Goal: Task Accomplishment & Management: Complete application form

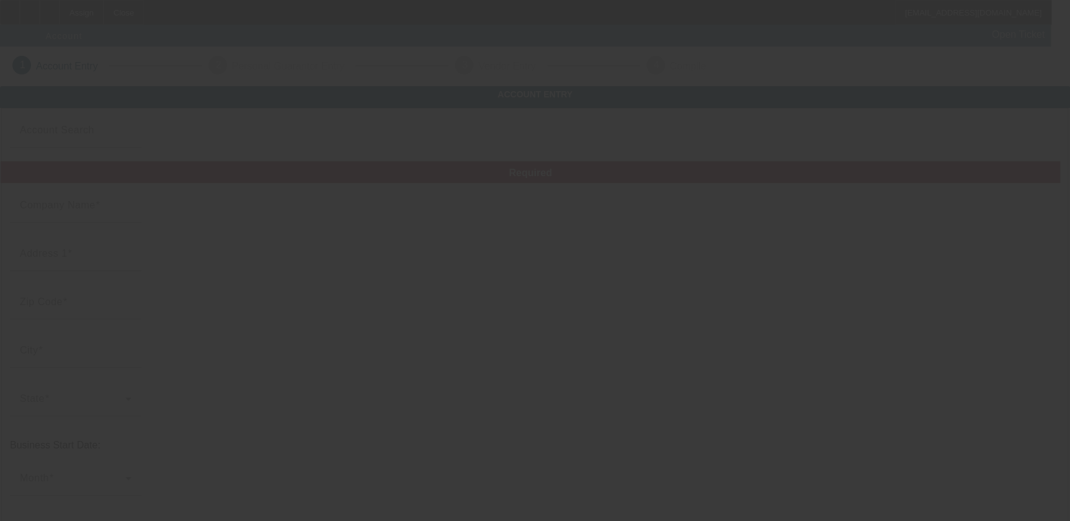
type input "VIP Towing & recovery LLC"
type input "[STREET_ADDRESS][PERSON_NAME]"
type input "32771"
type input "[PERSON_NAME]"
type input "[PHONE_NUMBER]"
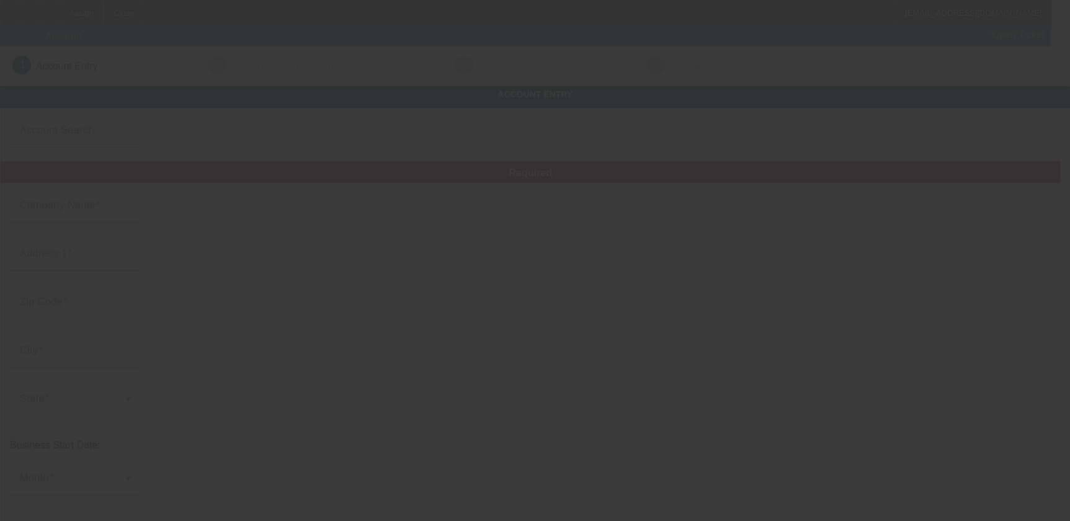
type input "Ste 113"
type input "[US_EMPLOYER_IDENTIFICATION_NUMBER]"
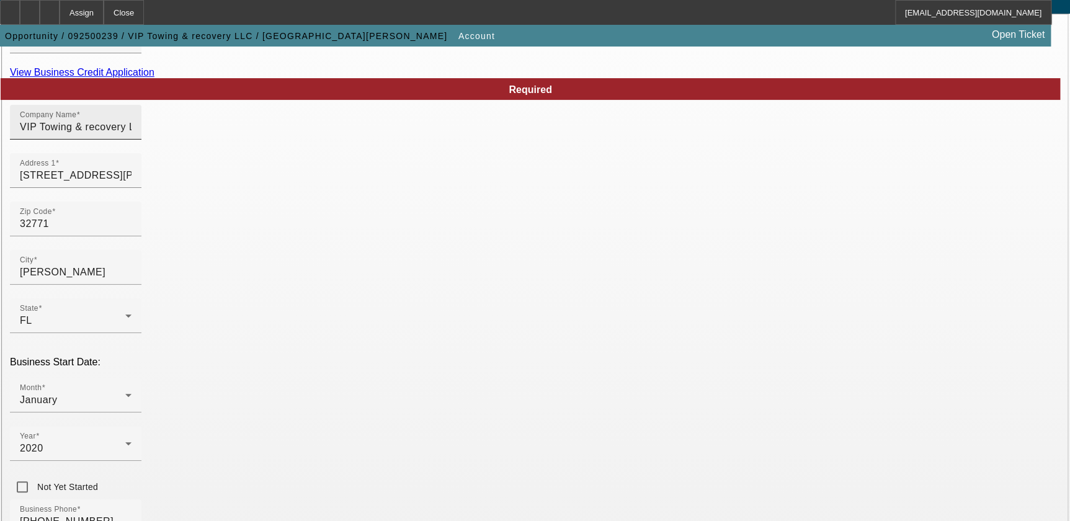
scroll to position [56, 0]
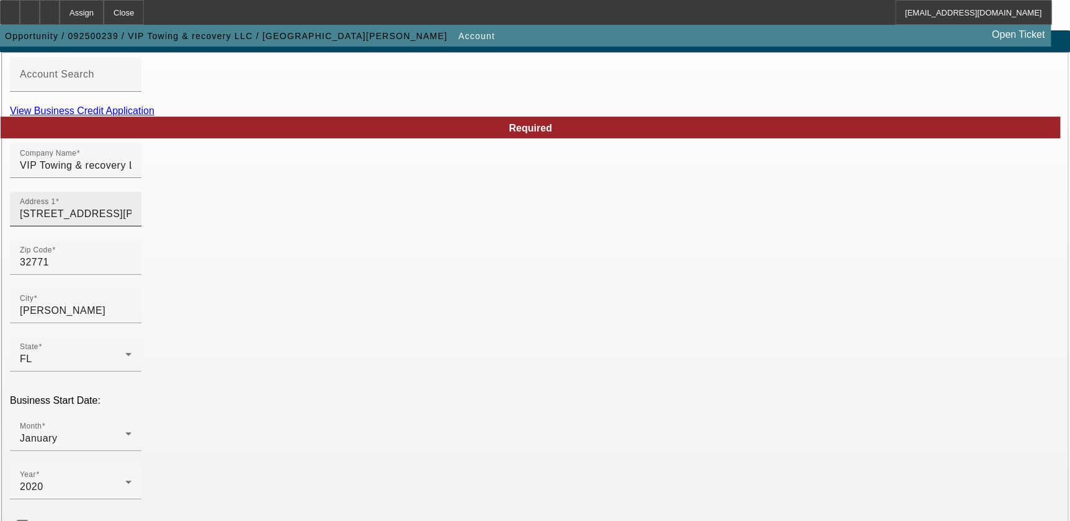
click at [131, 221] on input "1683 N Beardall Ave" at bounding box center [76, 214] width 112 height 15
click at [141, 240] on div at bounding box center [75, 233] width 131 height 14
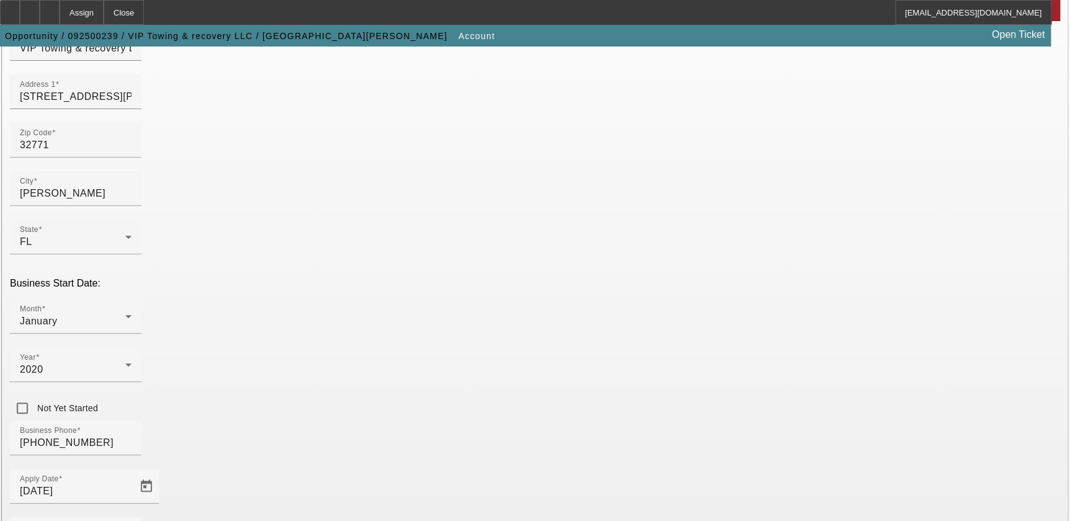
scroll to position [267, 0]
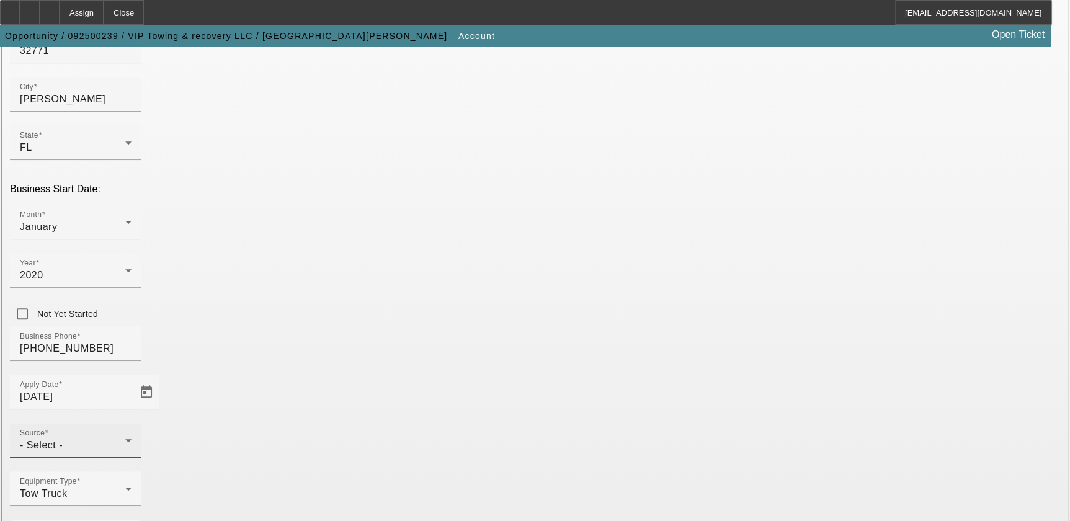
click at [125, 438] on div "- Select -" at bounding box center [72, 445] width 105 height 15
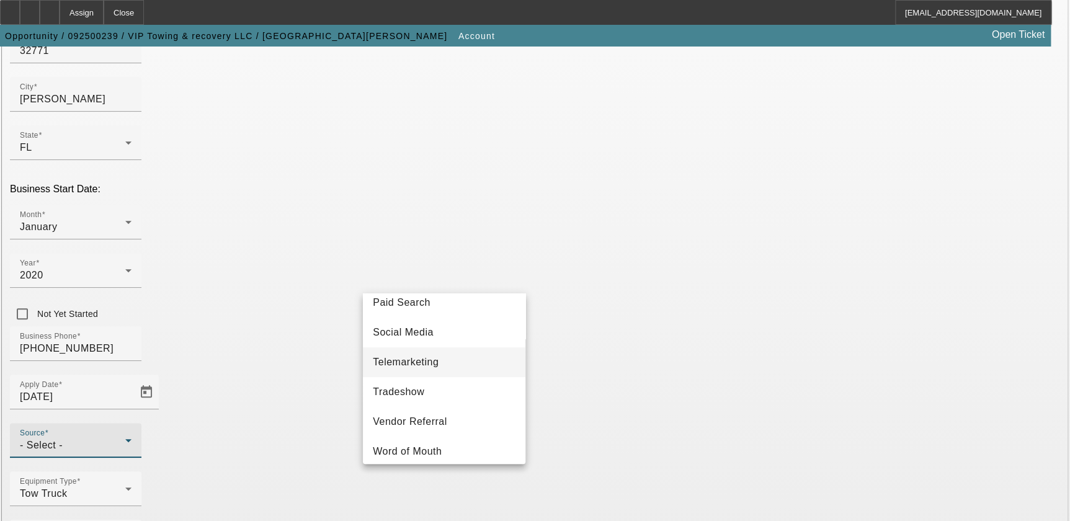
scroll to position [440, 0]
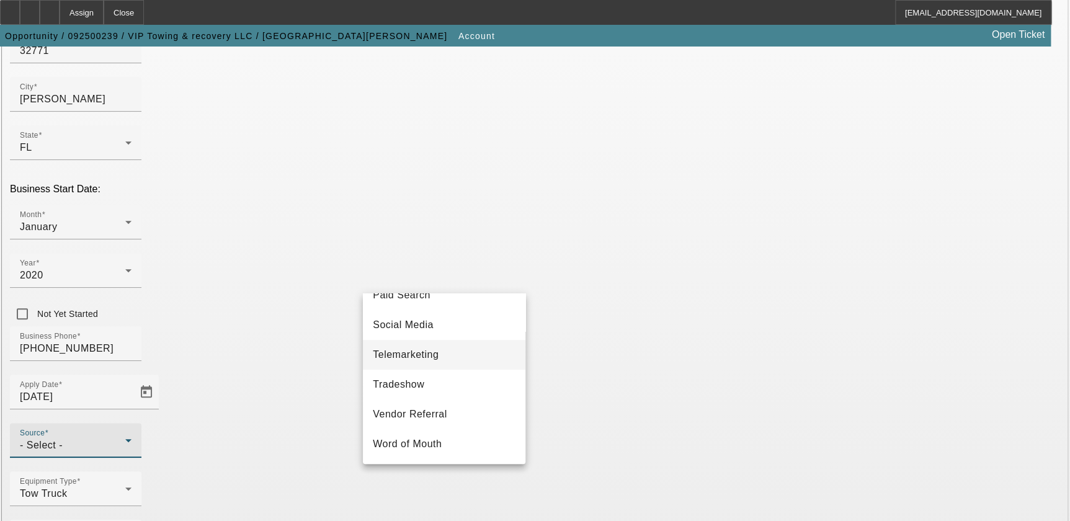
drag, startPoint x: 456, startPoint y: 353, endPoint x: 481, endPoint y: 363, distance: 26.7
click at [458, 353] on mat-option "Telemarketing" at bounding box center [444, 355] width 162 height 30
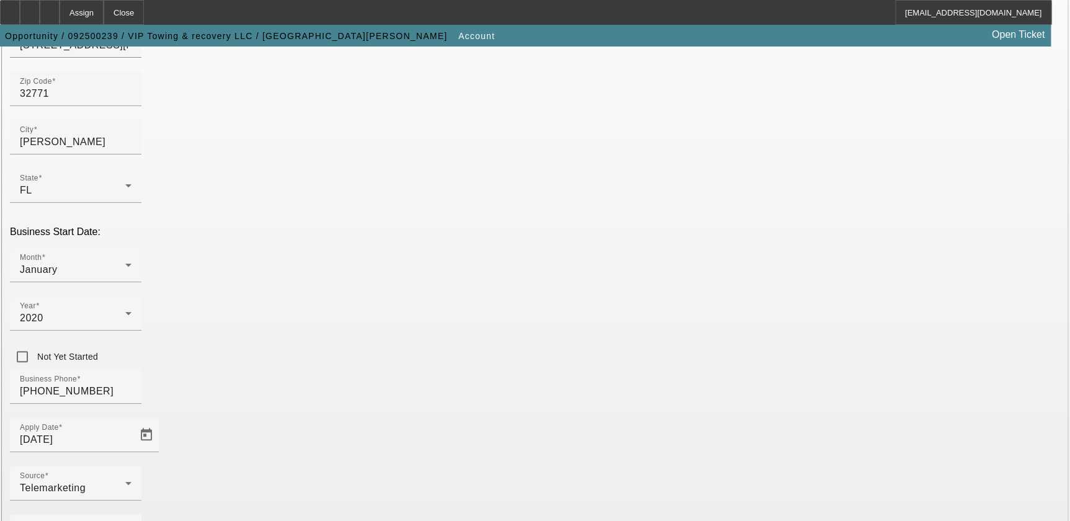
scroll to position [155, 0]
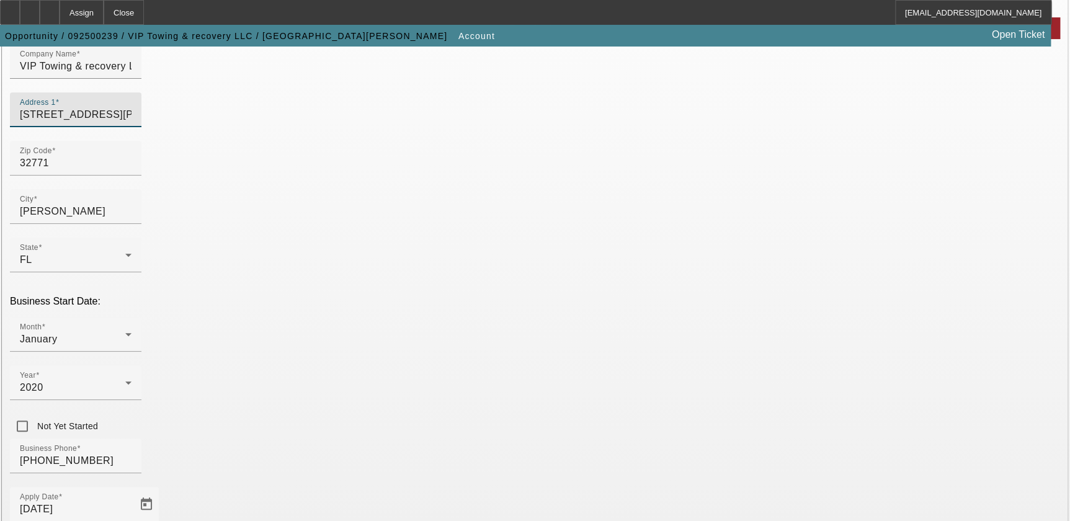
drag, startPoint x: 313, startPoint y: 136, endPoint x: 264, endPoint y: 130, distance: 49.9
click at [131, 122] on input "1683 N Beardall Ave Ave Ste 113" at bounding box center [76, 114] width 112 height 15
drag, startPoint x: 613, startPoint y: 133, endPoint x: 549, endPoint y: 133, distance: 63.9
click at [131, 122] on input "1683 N Beardall Ave" at bounding box center [76, 114] width 112 height 15
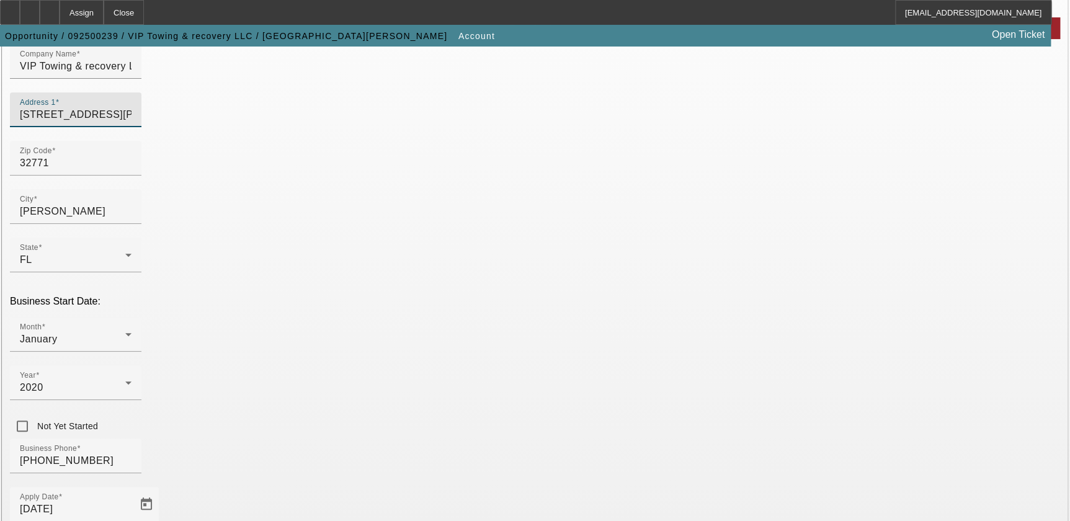
paste input "Ste 113"
type input "1683 N Beardall Ave Ste 113"
drag, startPoint x: 710, startPoint y: 186, endPoint x: 733, endPoint y: 201, distance: 27.4
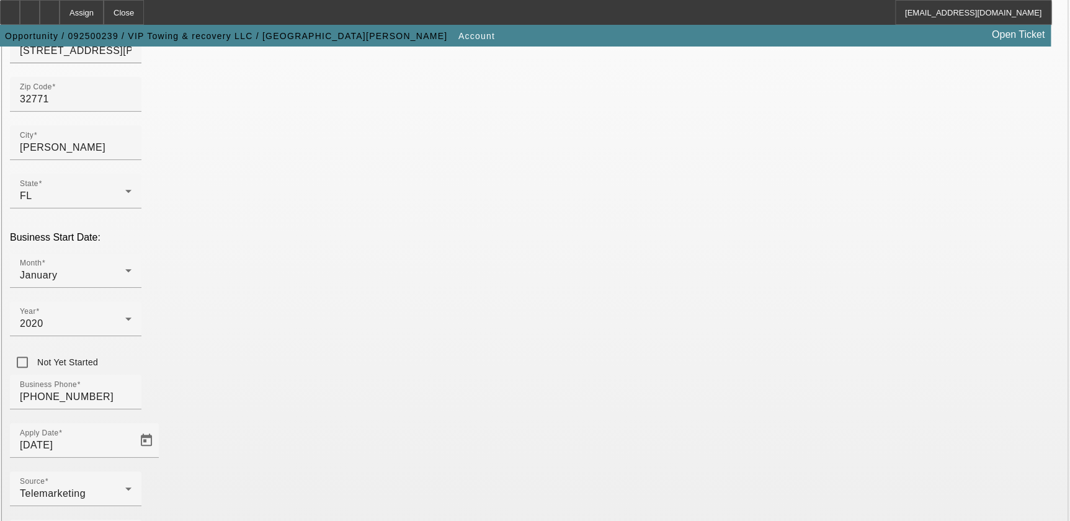
scroll to position [267, 0]
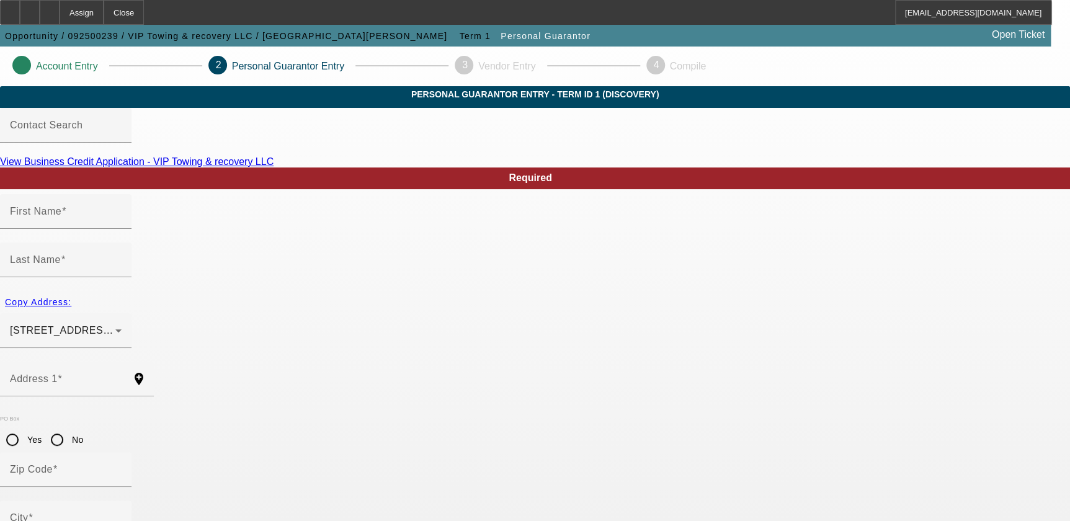
type input "Magdalena"
type input "Lloret"
type input "1110 E Hancock dr"
radio input "true"
type input "32725"
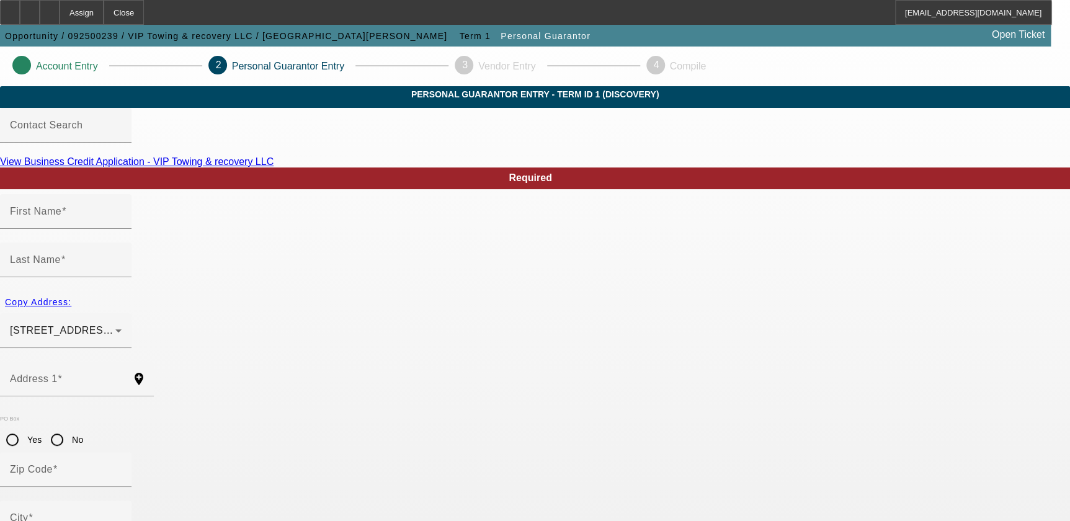
type input "Deltona"
type input "[PHONE_NUMBER]"
type input "100"
type input "109-82-6756"
type input "viptowingfl@gmail.com"
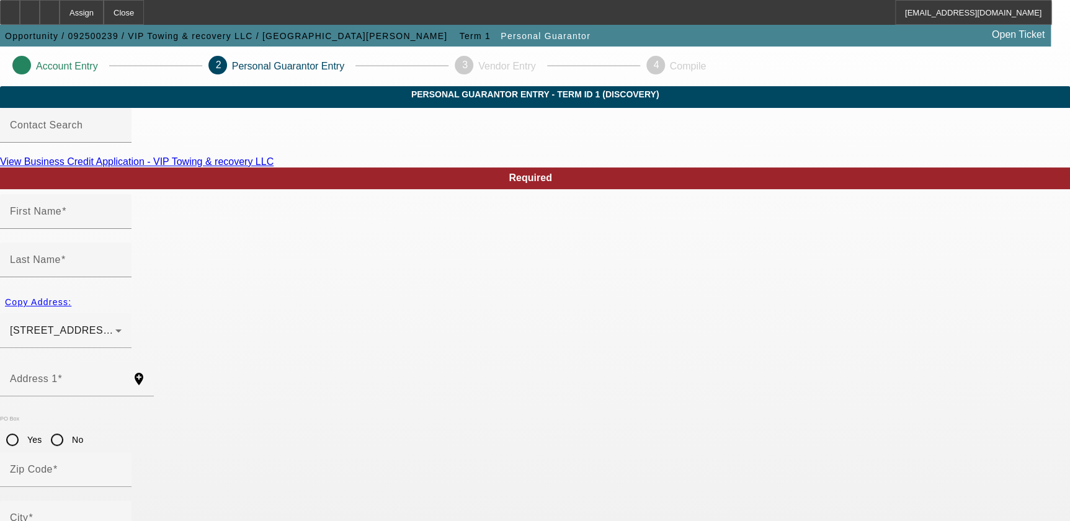
type input "[PHONE_NUMBER]"
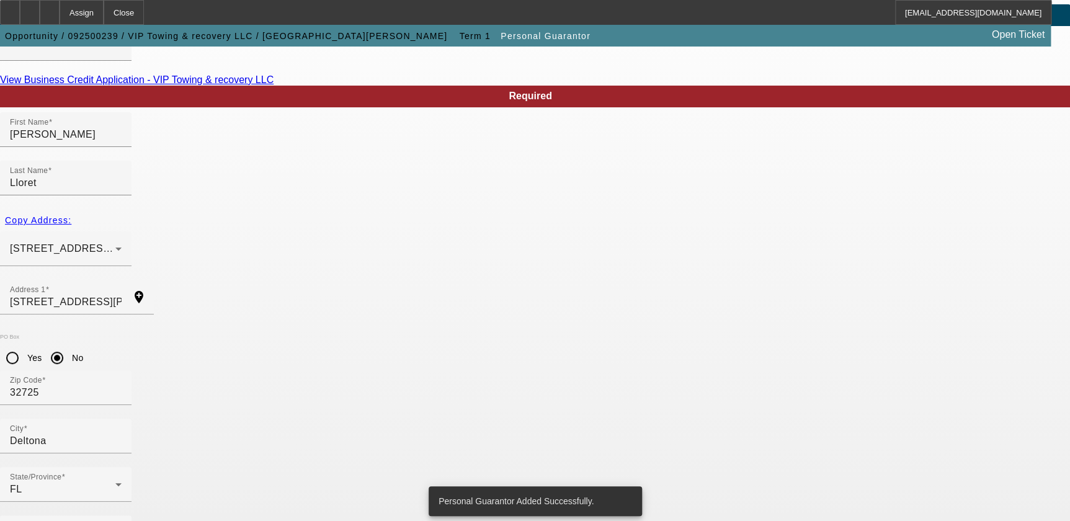
scroll to position [0, 0]
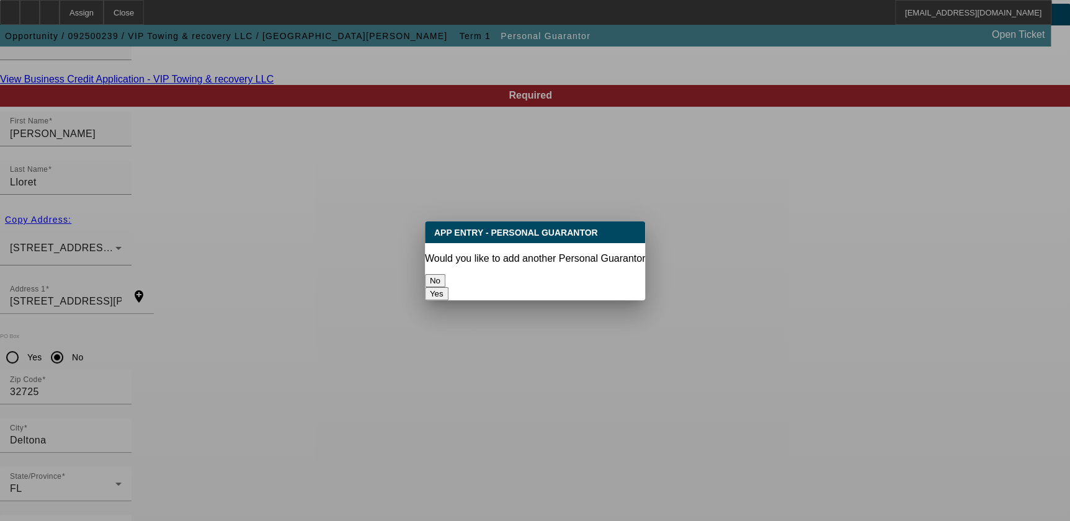
click at [445, 274] on button "No" at bounding box center [435, 280] width 20 height 13
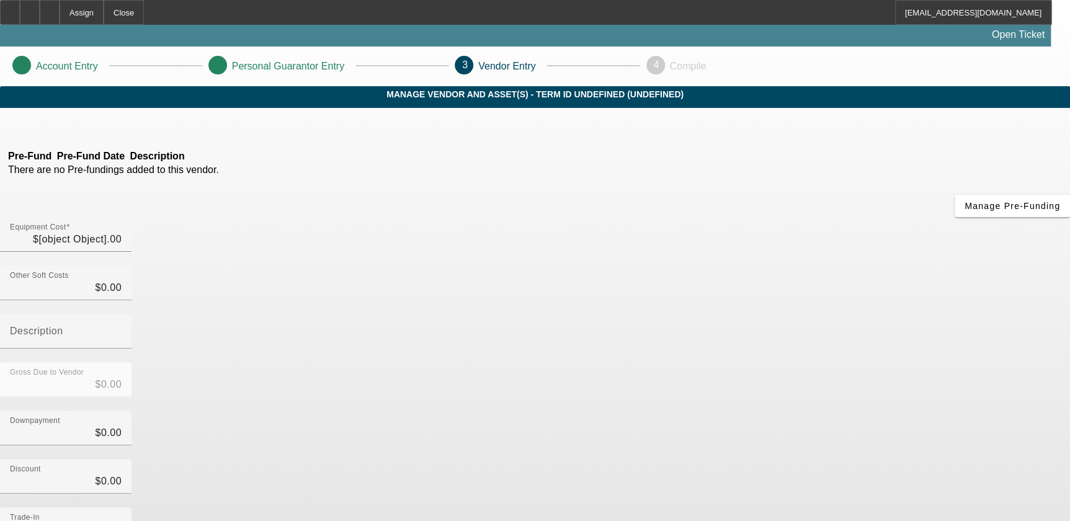
type input "$60,000.00"
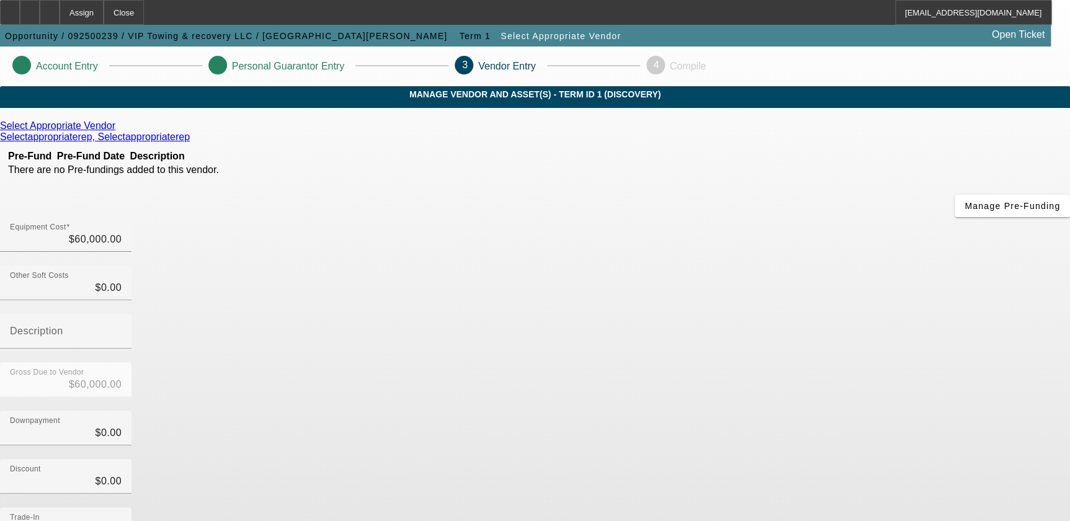
click at [193, 142] on icon at bounding box center [193, 136] width 0 height 11
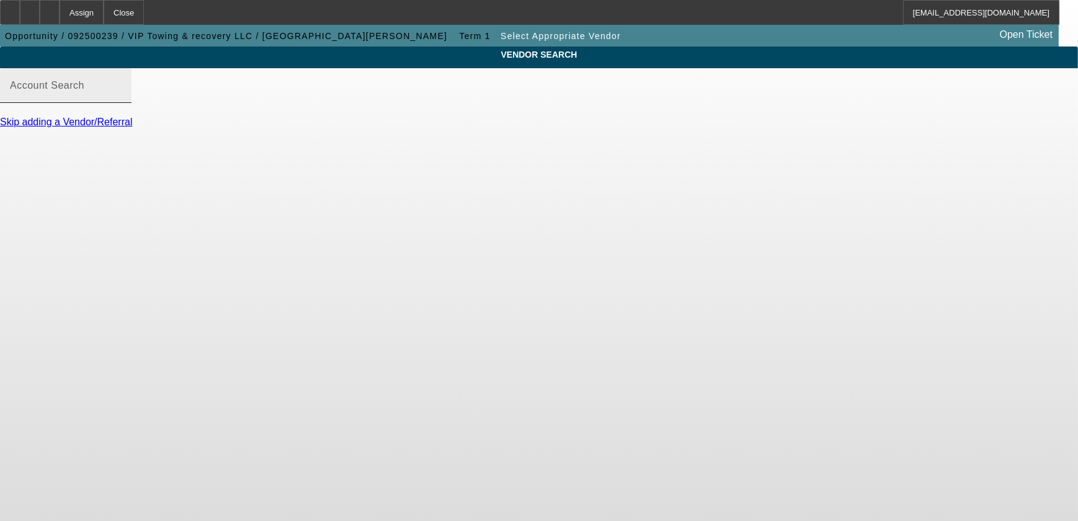
type input "Select Appropriate Vendor (Northbrook, IL) - Selectappropriaterep, Selectapprop…"
click at [132, 127] on link "Skip adding a Vendor/Referral" at bounding box center [66, 122] width 132 height 11
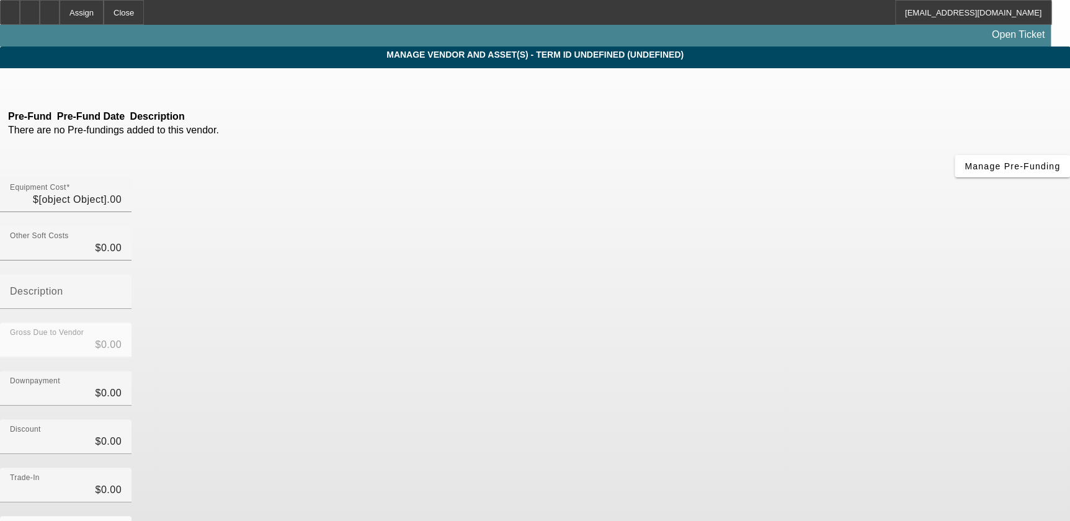
type input "$60,000.00"
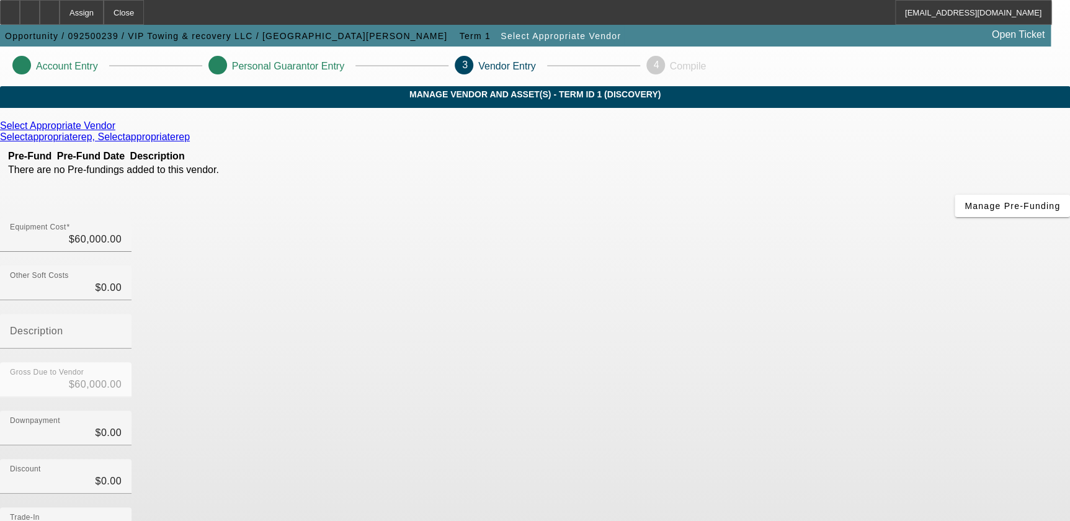
click at [118, 131] on icon at bounding box center [118, 125] width 0 height 11
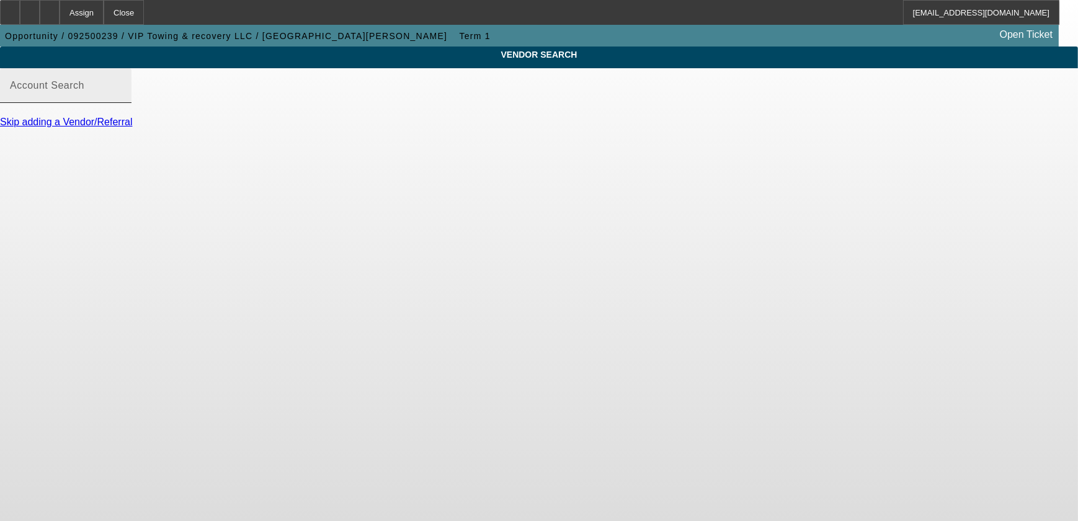
click at [122, 98] on input "Account Search" at bounding box center [66, 90] width 112 height 15
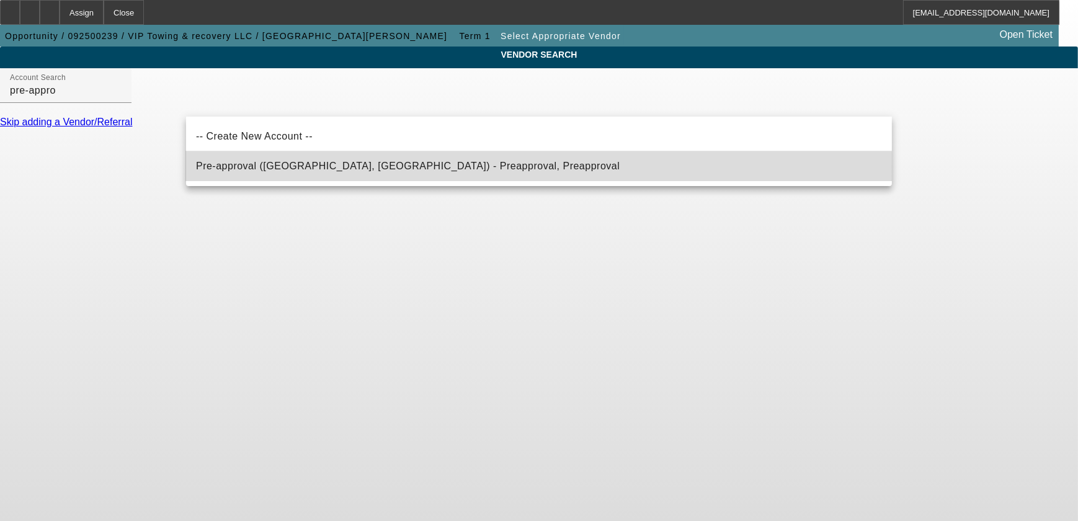
click at [518, 172] on mat-option "Pre-approval (Northbrook, IL) - Preapproval, Preapproval" at bounding box center [539, 166] width 706 height 30
type input "Pre-approval (Northbrook, IL) - Preapproval, Preapproval"
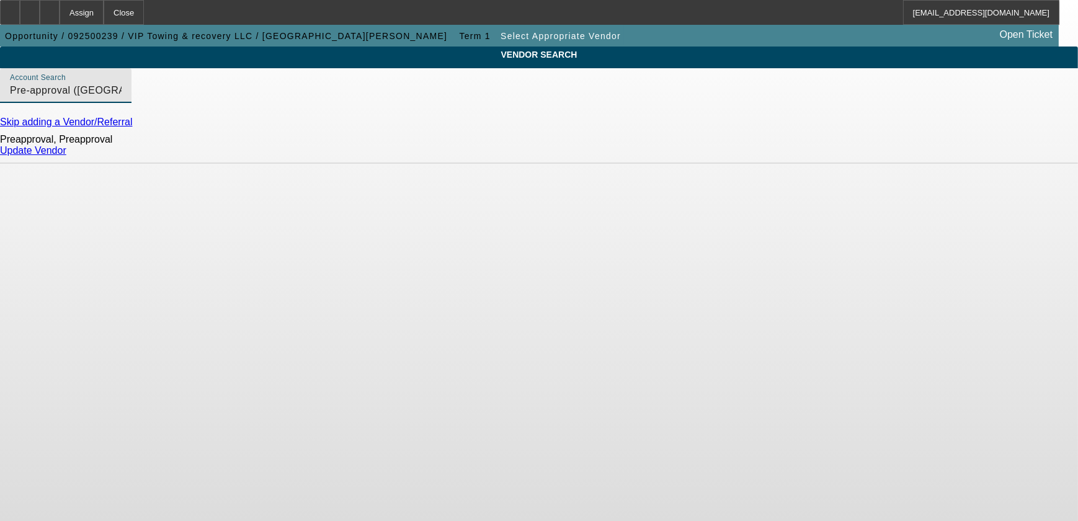
click at [872, 153] on div "Update Vendor" at bounding box center [539, 150] width 1078 height 11
click at [66, 156] on link "Update Vendor" at bounding box center [33, 150] width 66 height 11
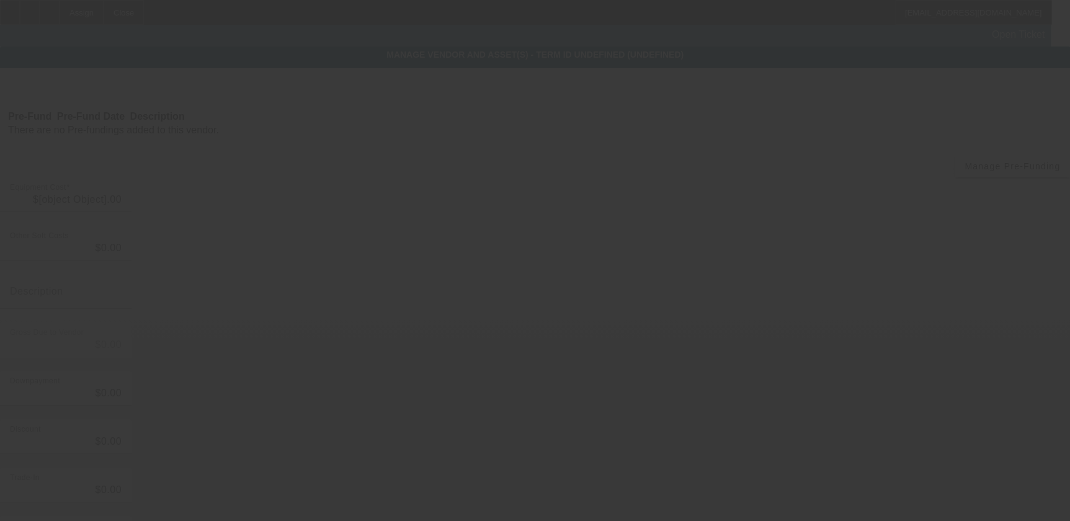
type input "$60,000.00"
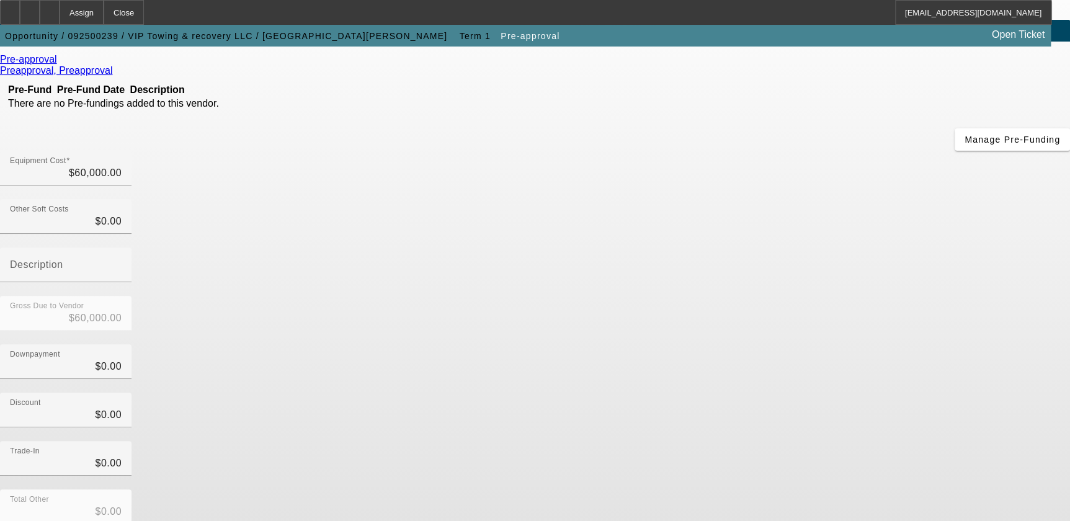
scroll to position [109, 0]
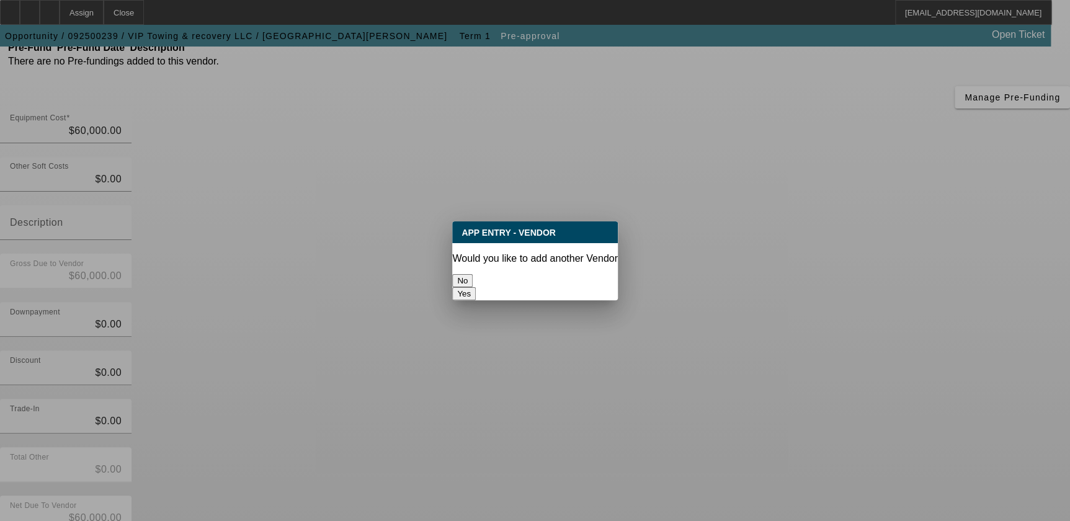
scroll to position [0, 0]
click at [473, 274] on button "No" at bounding box center [462, 280] width 20 height 13
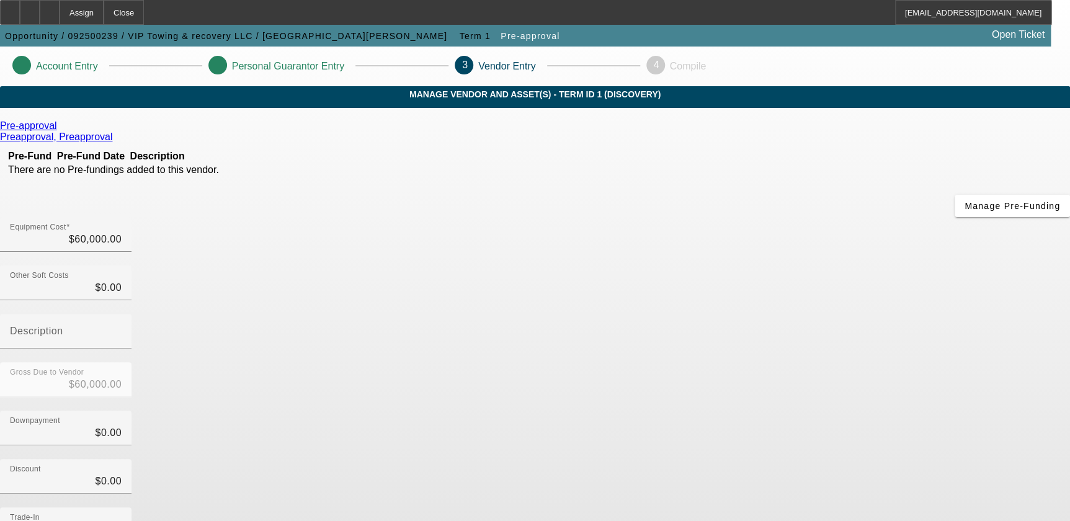
scroll to position [109, 0]
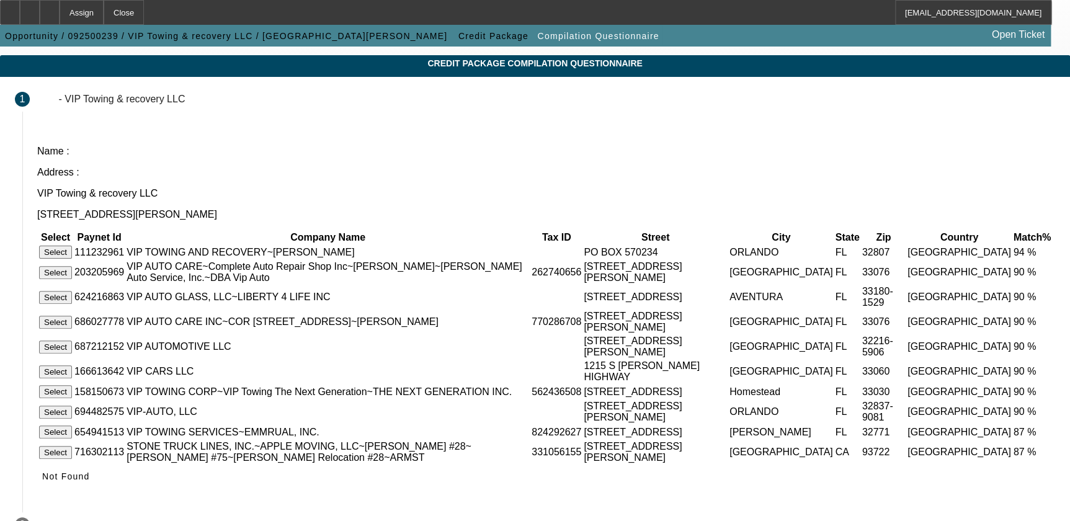
scroll to position [56, 0]
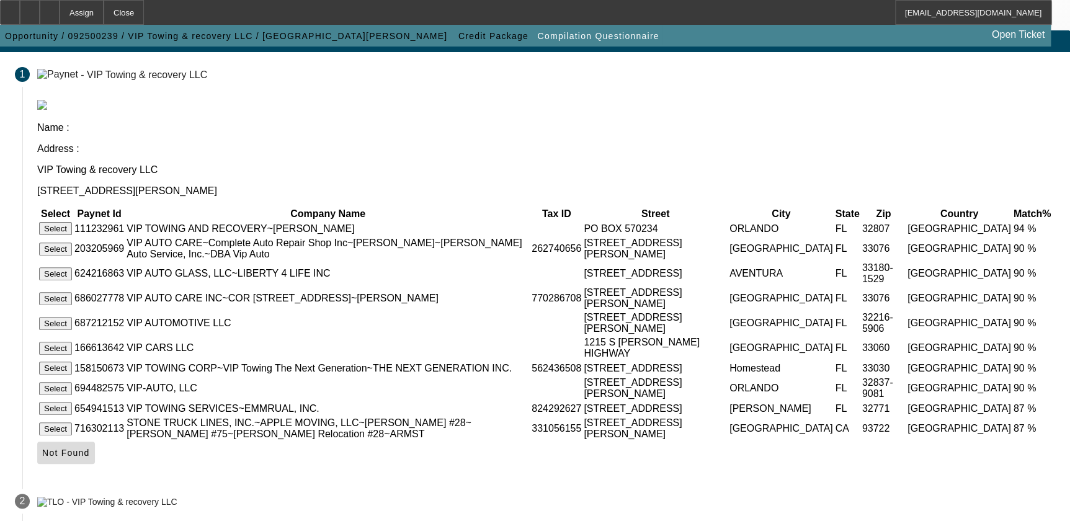
click at [42, 452] on icon at bounding box center [42, 453] width 0 height 10
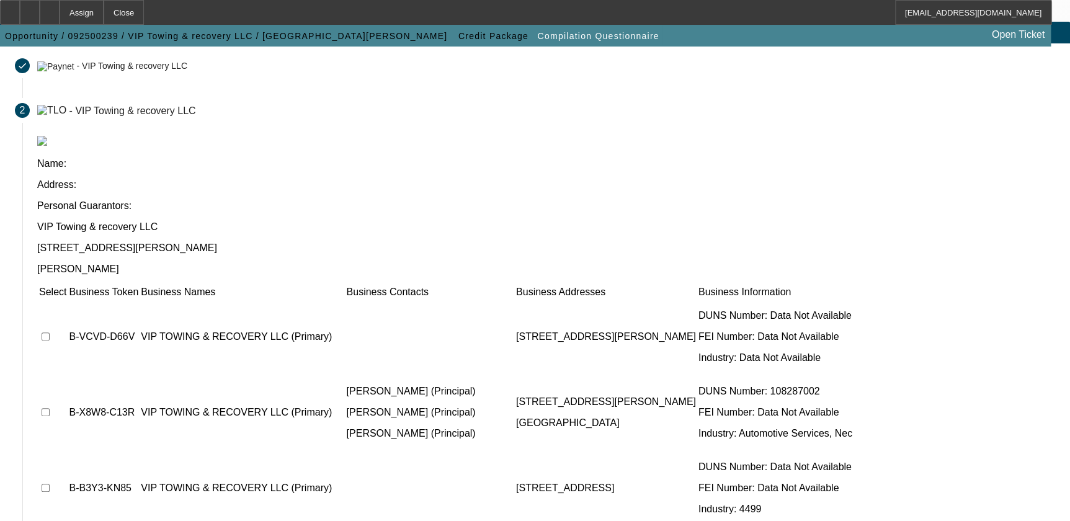
click at [50, 332] on input "checkbox" at bounding box center [46, 336] width 8 height 8
click at [67, 300] on td at bounding box center [52, 337] width 29 height 74
click at [50, 332] on input "checkbox" at bounding box center [46, 336] width 8 height 8
checkbox input "false"
click at [50, 408] on input "checkbox" at bounding box center [46, 412] width 8 height 8
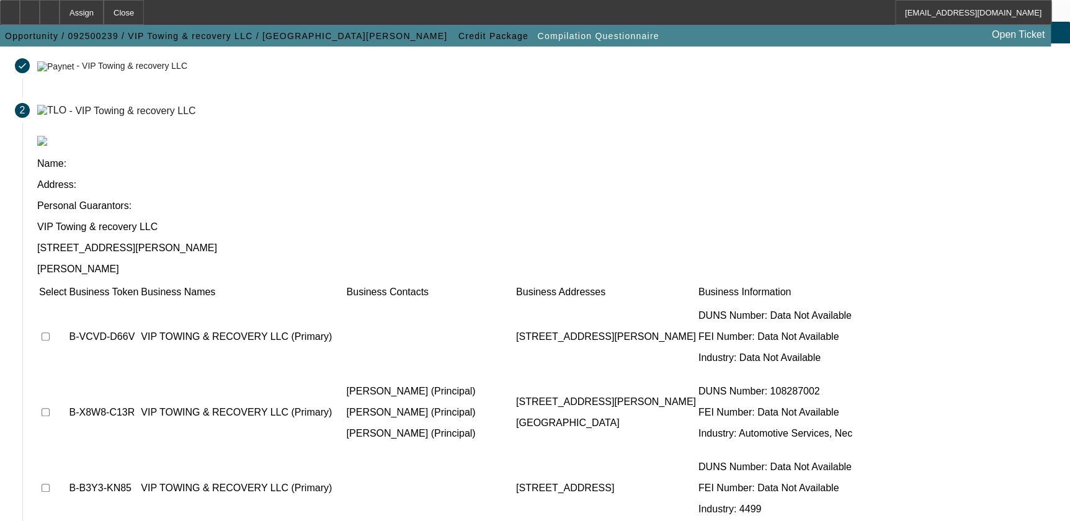
checkbox input "true"
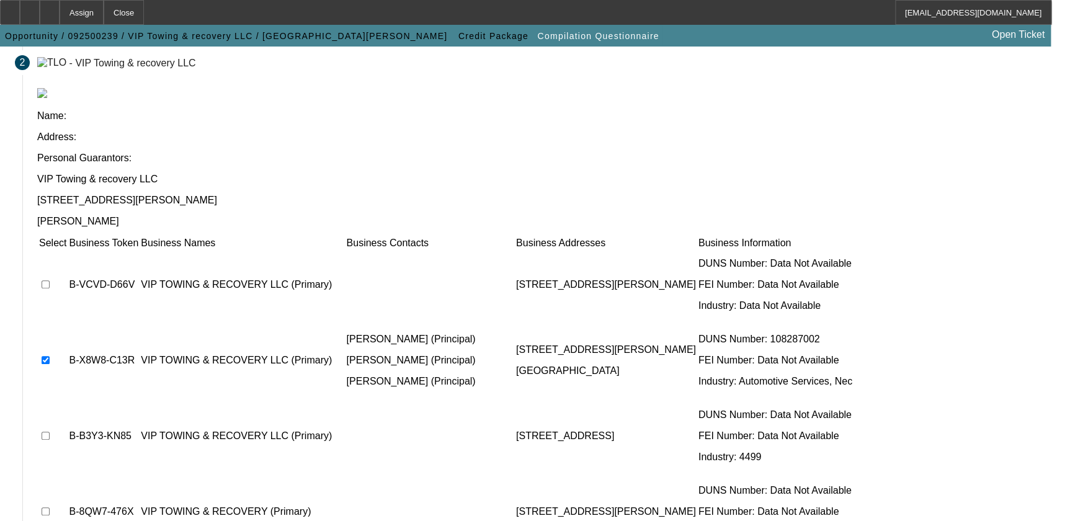
scroll to position [163, 0]
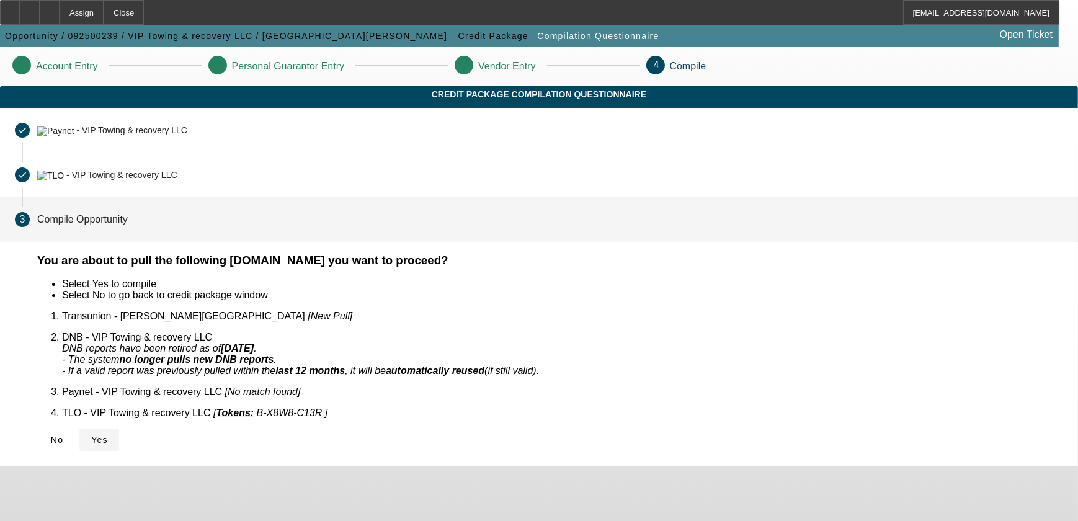
click at [91, 435] on icon at bounding box center [91, 440] width 0 height 10
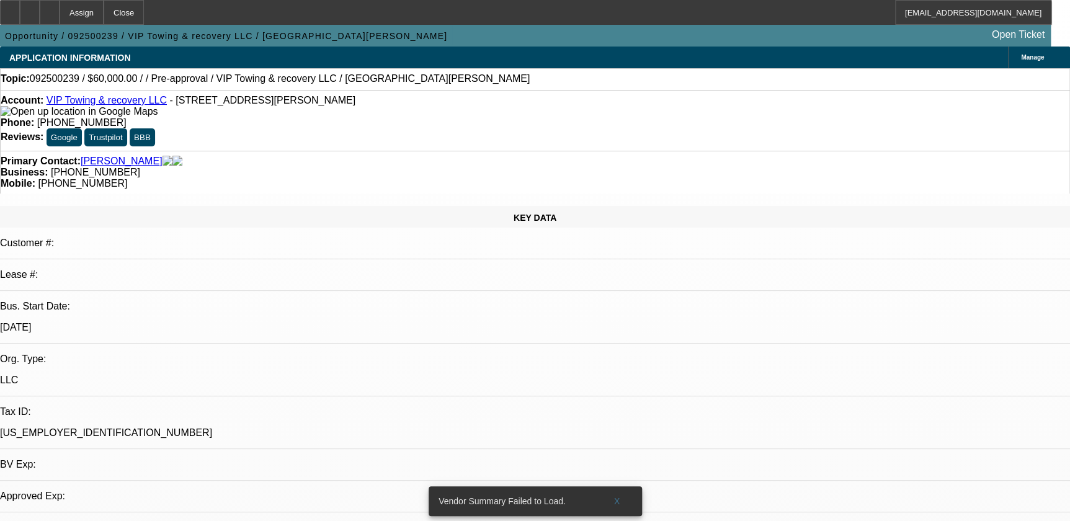
select select "0"
select select "2"
select select "0.1"
select select "1"
select select "2"
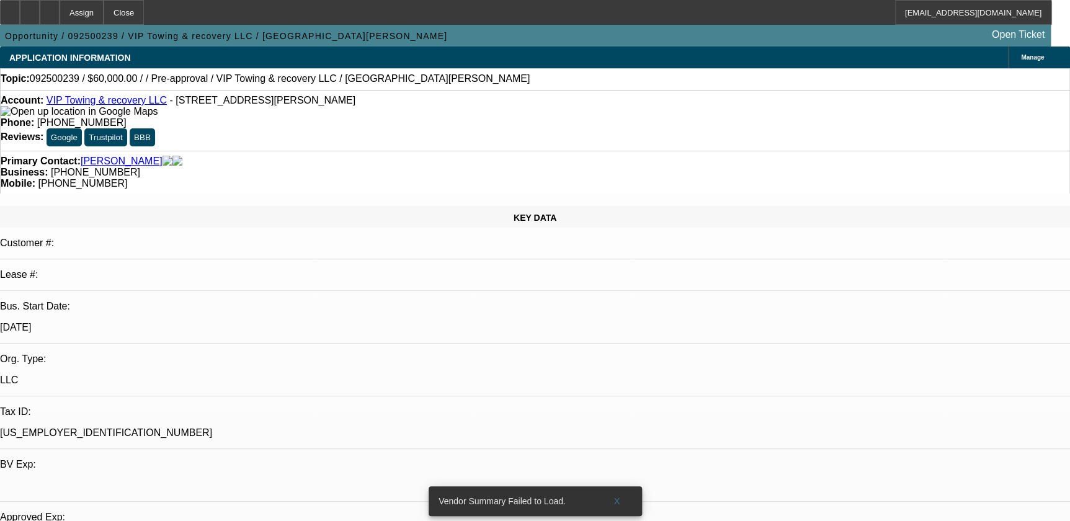
select select "4"
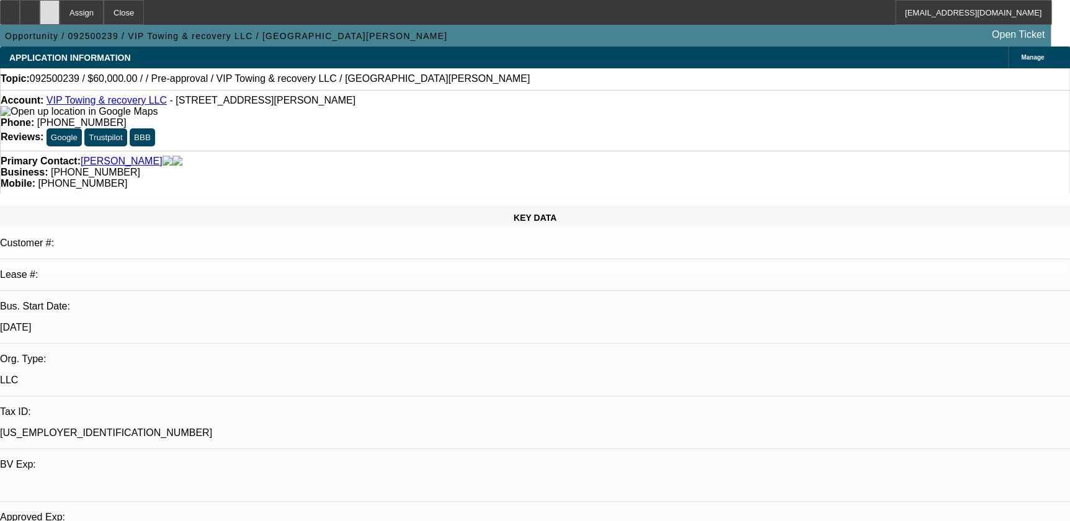
click at [60, 15] on div at bounding box center [50, 12] width 20 height 25
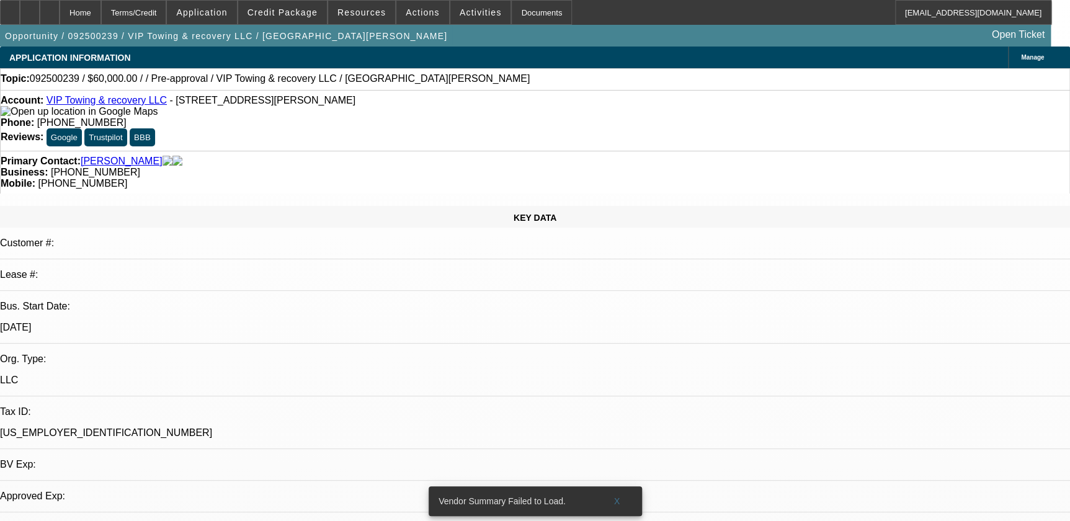
select select "0"
select select "2"
select select "0.1"
select select "1"
select select "2"
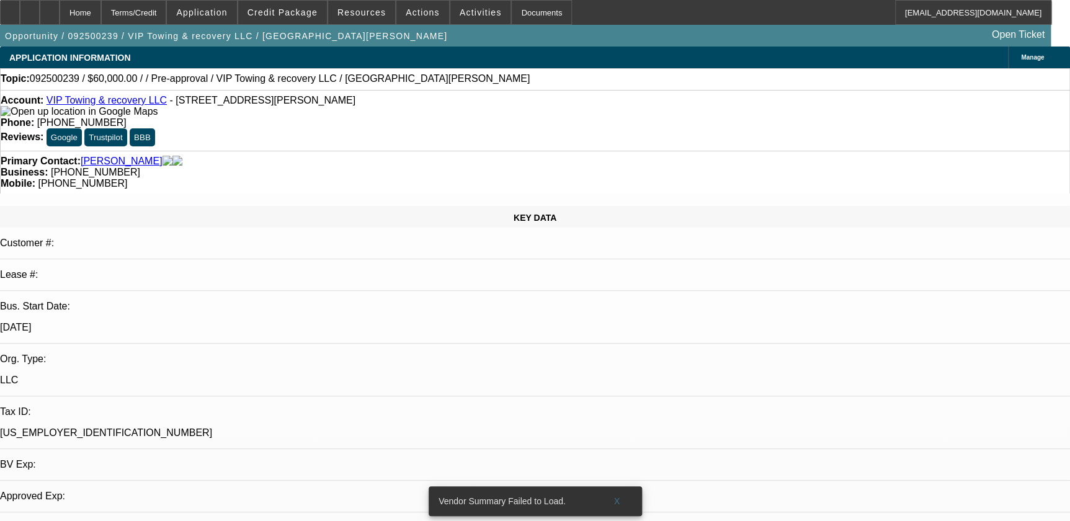
select select "4"
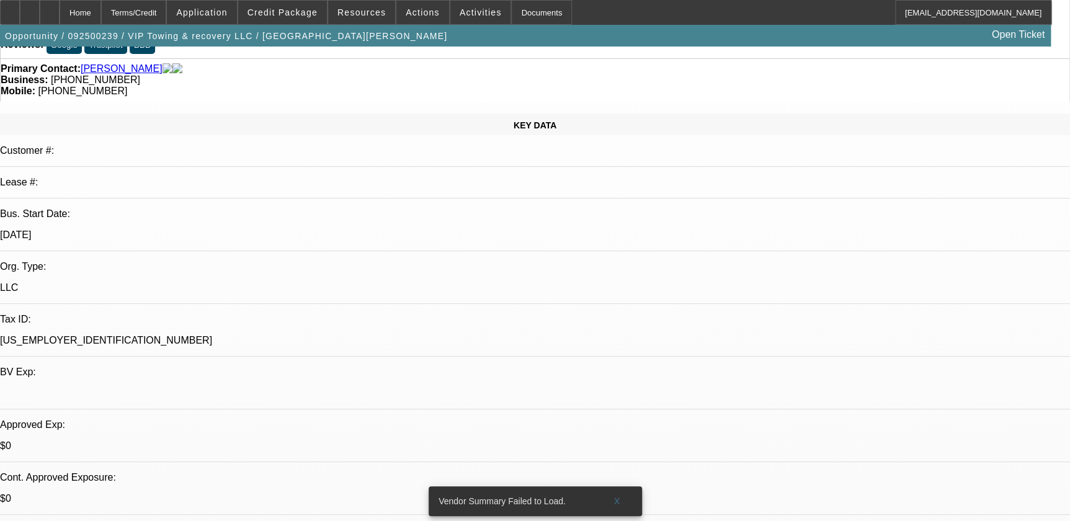
scroll to position [282, 0]
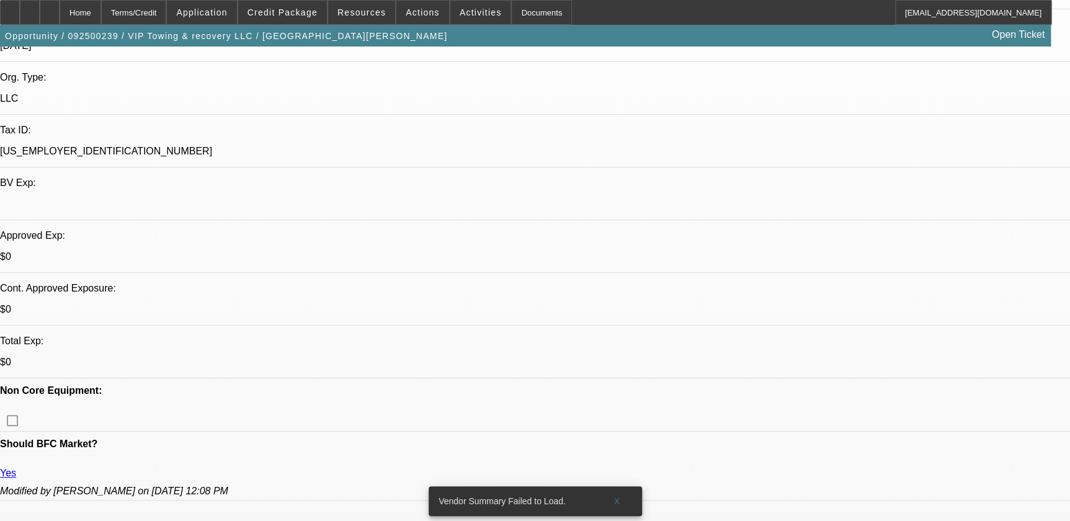
drag, startPoint x: 616, startPoint y: 491, endPoint x: 605, endPoint y: 478, distance: 16.8
click at [616, 496] on span "X" at bounding box center [616, 501] width 7 height 10
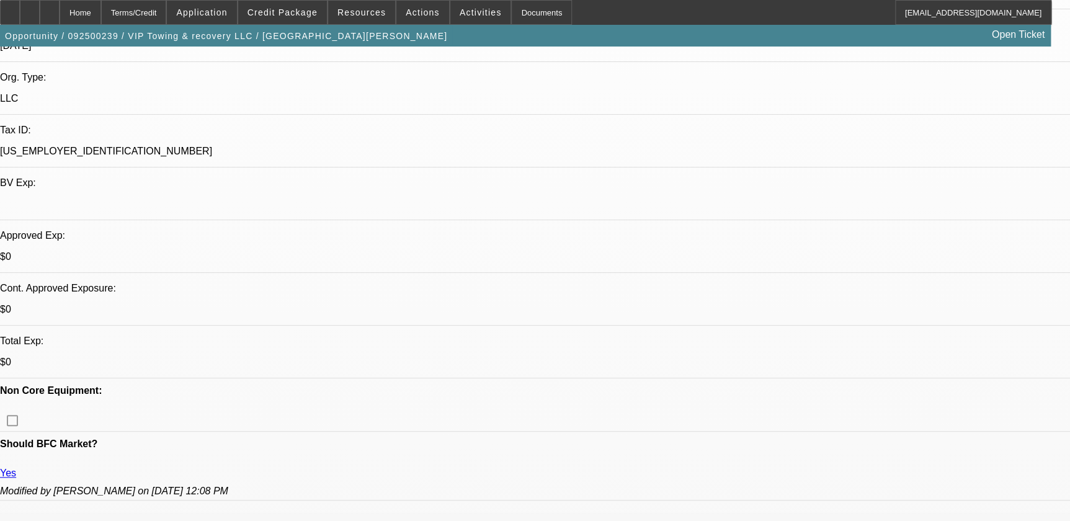
click at [40, 15] on div at bounding box center [30, 12] width 20 height 25
click at [60, 19] on div at bounding box center [50, 12] width 20 height 25
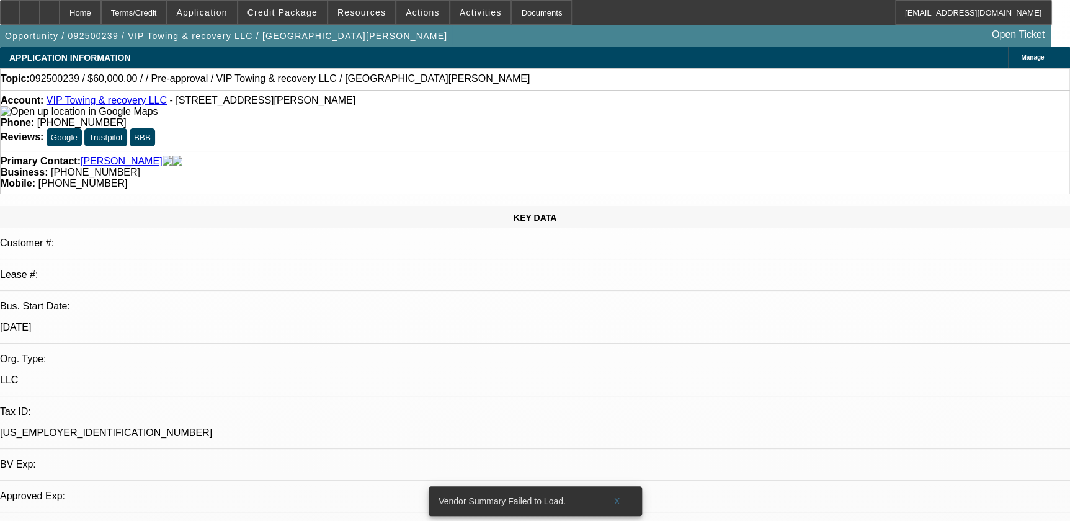
select select "0"
select select "2"
select select "0.1"
select select "4"
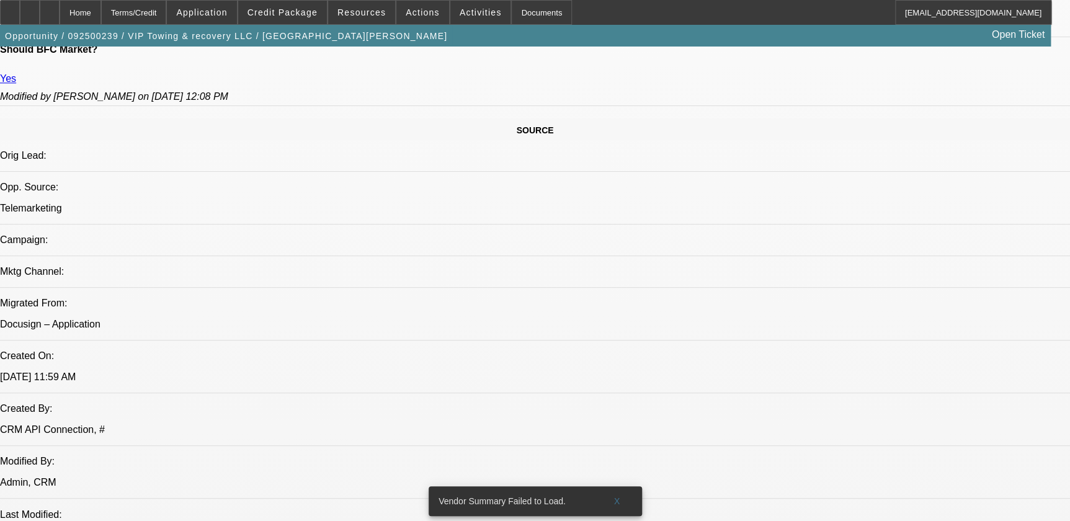
scroll to position [676, 0]
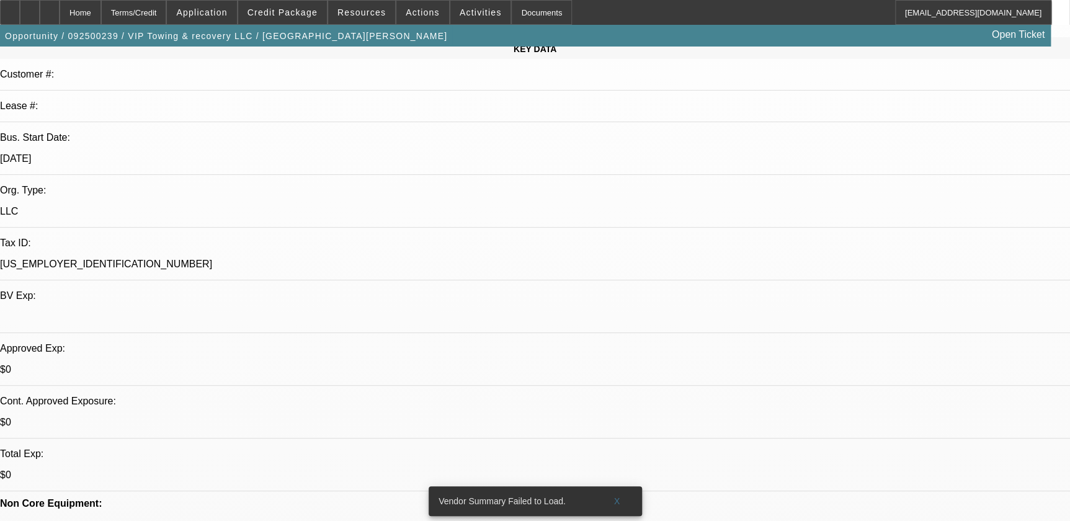
scroll to position [0, 0]
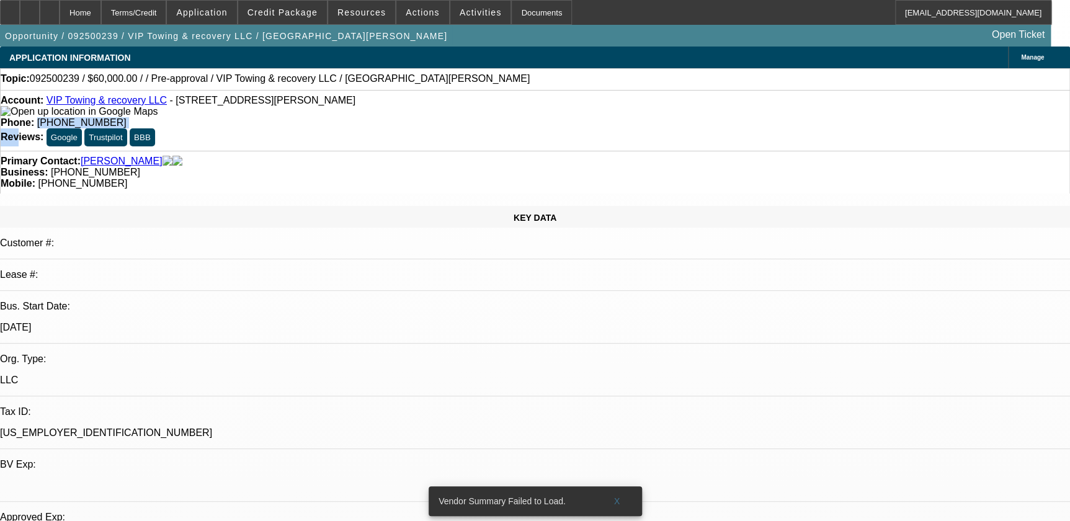
drag, startPoint x: 412, startPoint y: 103, endPoint x: 553, endPoint y: 101, distance: 141.4
click at [553, 101] on div "Account: VIP Towing & recovery LLC - [STREET_ADDRESS][PERSON_NAME] Phone: [PHON…" at bounding box center [535, 120] width 1070 height 61
click at [415, 117] on div "Account: VIP Towing & recovery LLC - [STREET_ADDRESS][PERSON_NAME] Phone: [PHON…" at bounding box center [535, 120] width 1070 height 61
click at [396, 117] on div "Account: VIP Towing & recovery LLC - [STREET_ADDRESS][PERSON_NAME] Phone: [PHON…" at bounding box center [535, 120] width 1070 height 61
drag, startPoint x: 396, startPoint y: 101, endPoint x: 452, endPoint y: 102, distance: 56.4
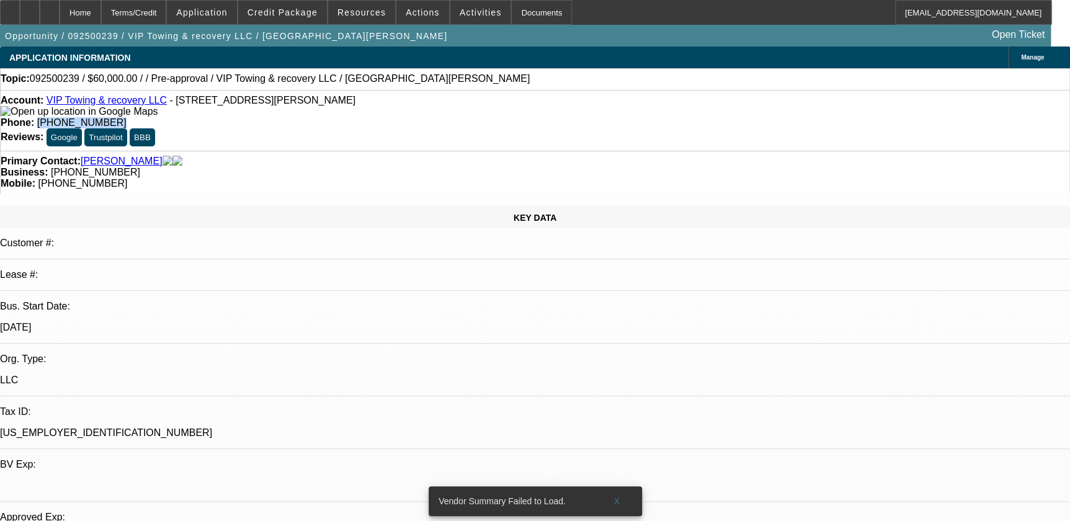
click at [452, 117] on div "Phone: (321) 363-3769" at bounding box center [535, 122] width 1069 height 11
copy span "[PHONE_NUMBER]"
click at [509, 117] on div "Phone: (321) 363-3769" at bounding box center [535, 122] width 1069 height 11
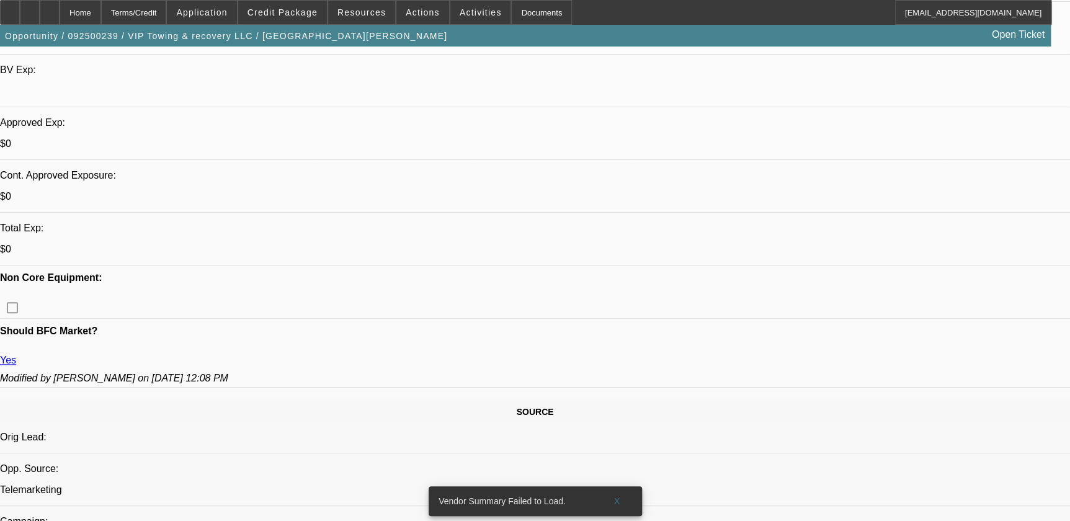
scroll to position [564, 0]
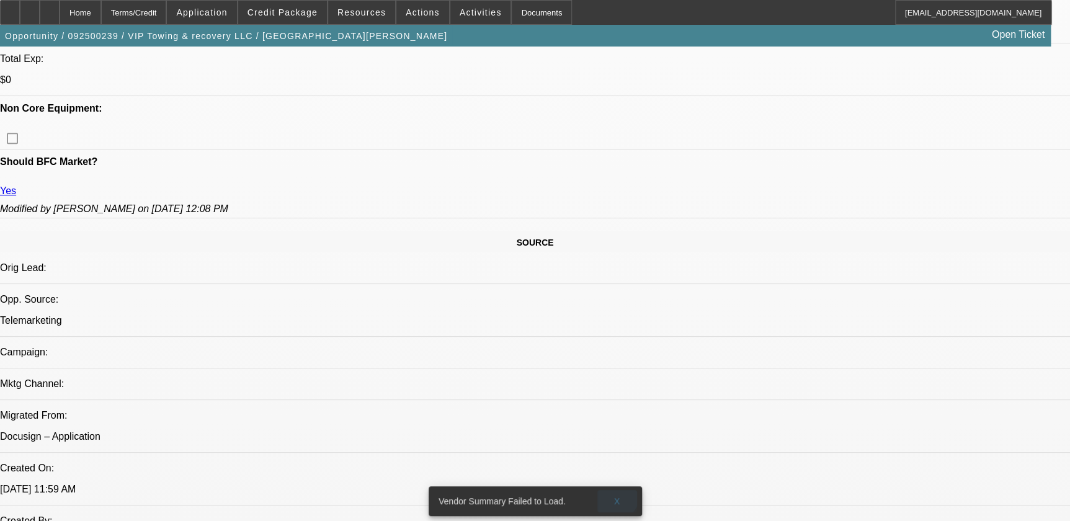
click at [607, 486] on span at bounding box center [617, 501] width 40 height 30
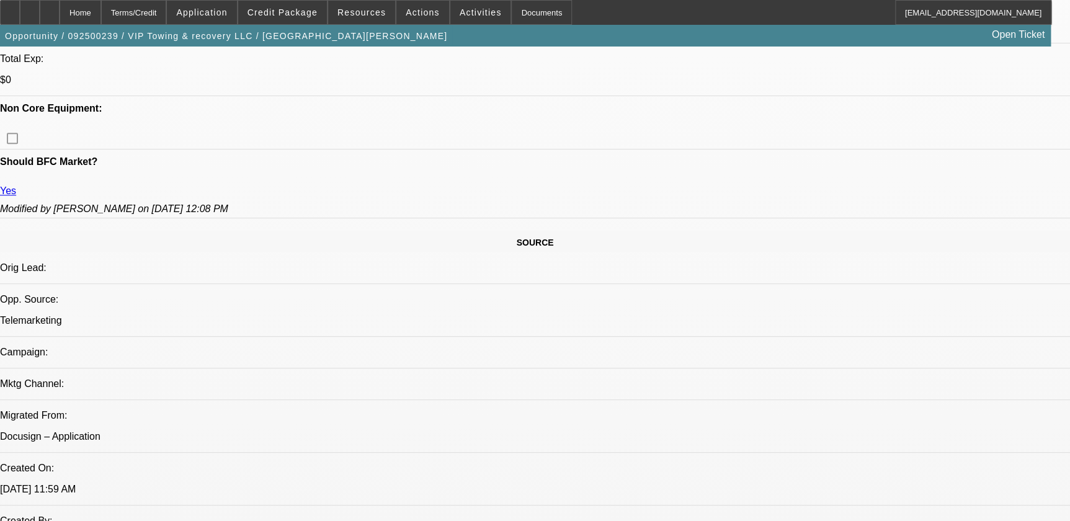
drag, startPoint x: 477, startPoint y: 267, endPoint x: 478, endPoint y: 274, distance: 7.5
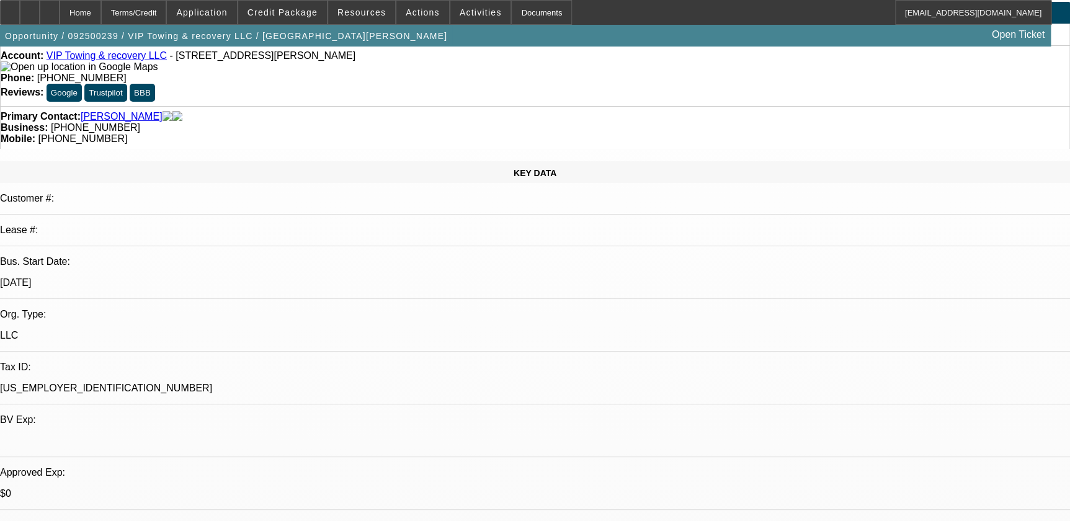
scroll to position [0, 0]
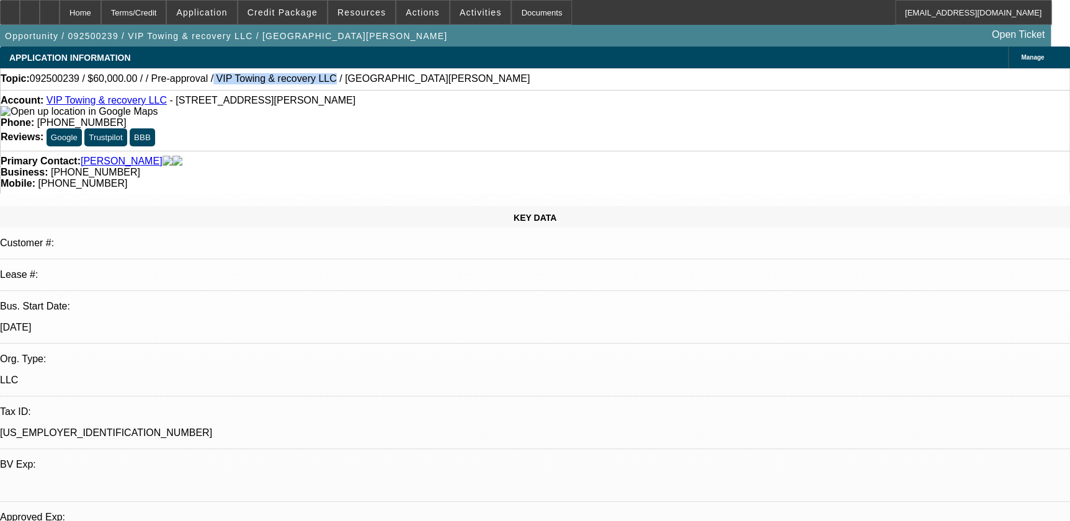
drag, startPoint x: 192, startPoint y: 79, endPoint x: 290, endPoint y: 81, distance: 97.4
click at [290, 81] on span "092500239 / $60,000.00 / / Pre-approval / VIP Towing & recovery LLC / Lloret, C…" at bounding box center [280, 78] width 500 height 11
copy span "VIP Towing & recovery LLC"
click at [30, 8] on icon at bounding box center [30, 8] width 0 height 0
click at [60, 9] on div at bounding box center [50, 12] width 20 height 25
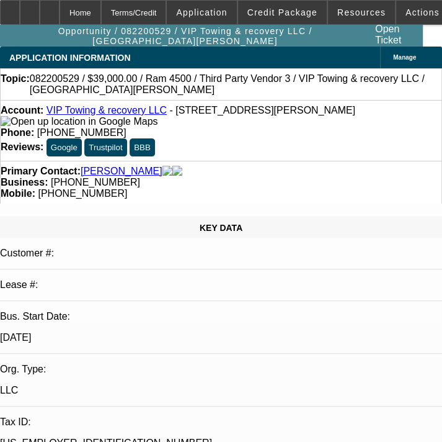
select select "0"
select select "0.1"
select select "0"
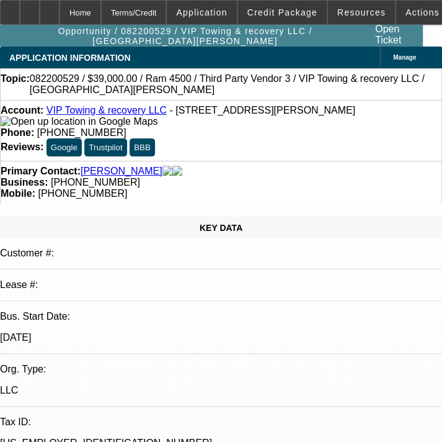
select select "0.1"
select select "0"
select select "0.1"
select select "0"
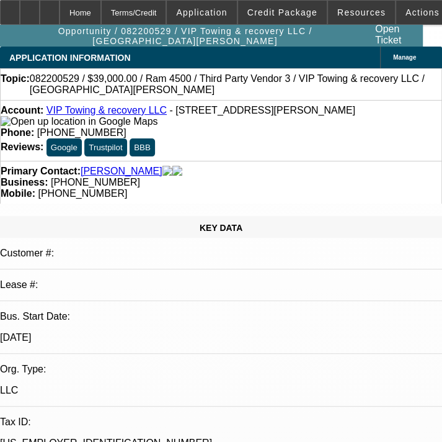
select select "0"
select select "0.1"
select select "1"
select select "4"
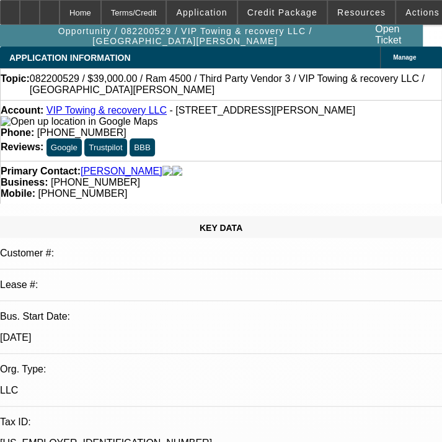
select select "1"
select select "4"
select select "1"
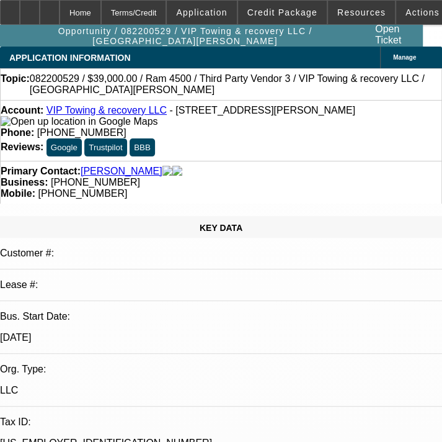
select select "4"
select select "1"
select select "4"
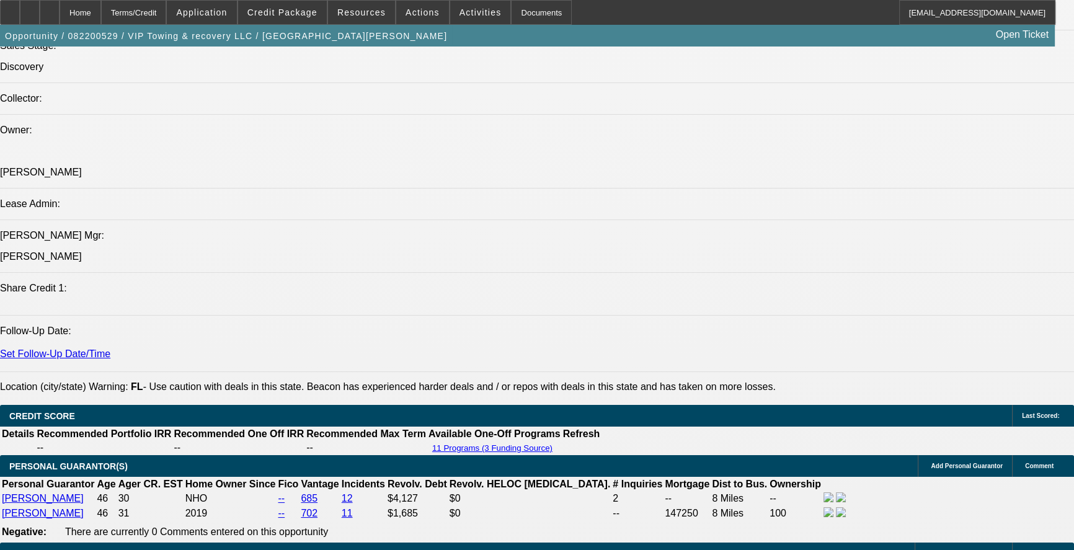
scroll to position [1611, 0]
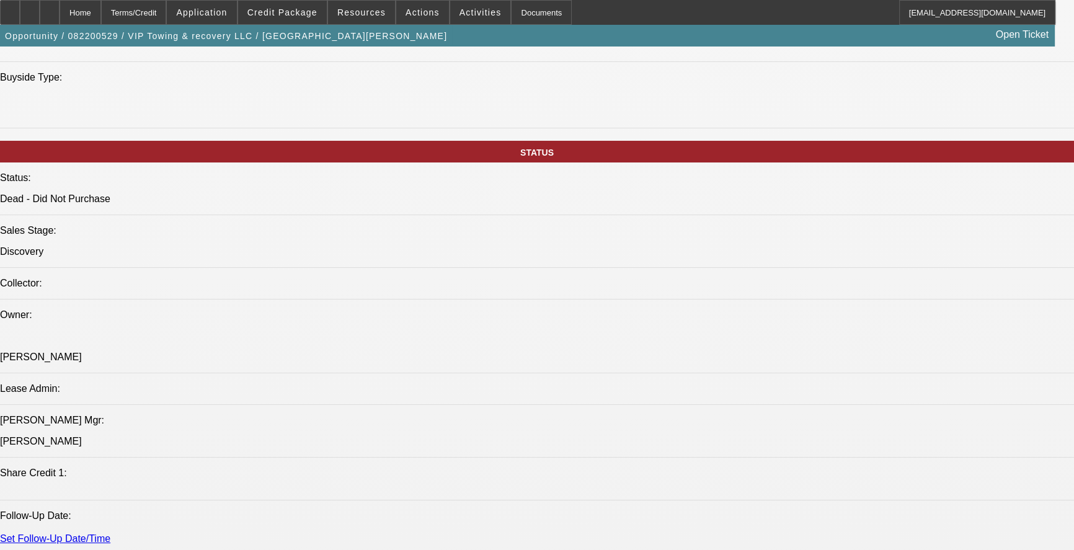
scroll to position [1015, 0]
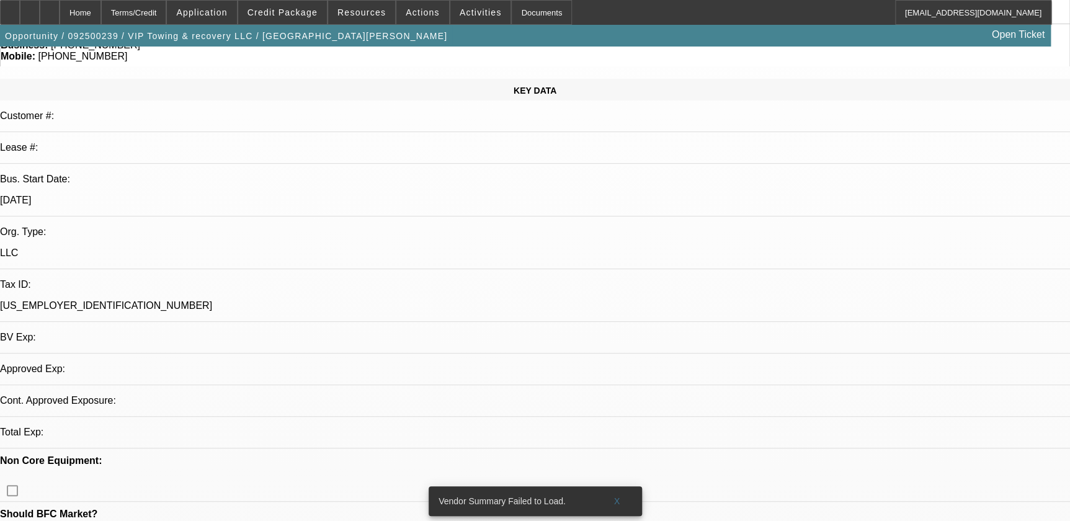
select select "0"
select select "2"
select select "0.1"
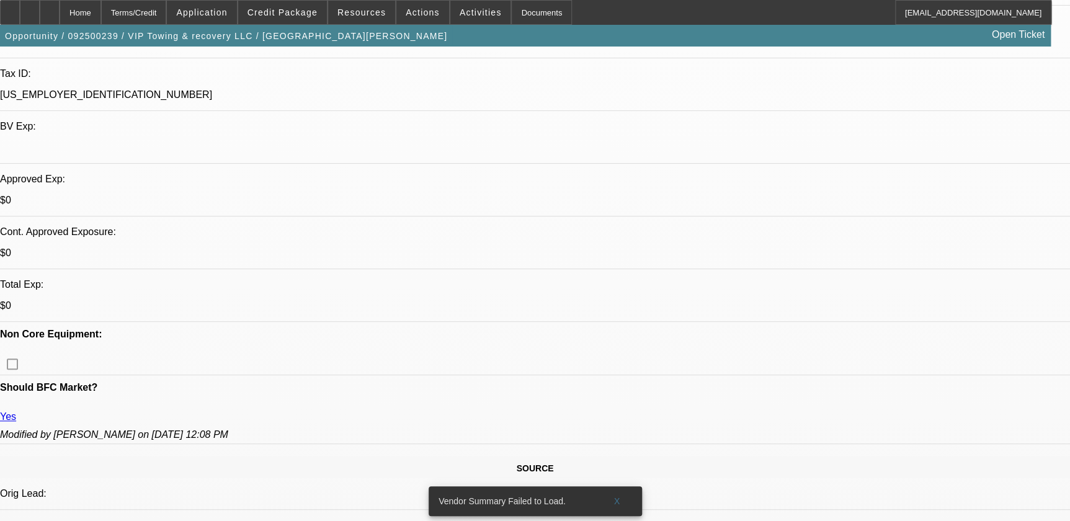
select select "1"
select select "2"
select select "4"
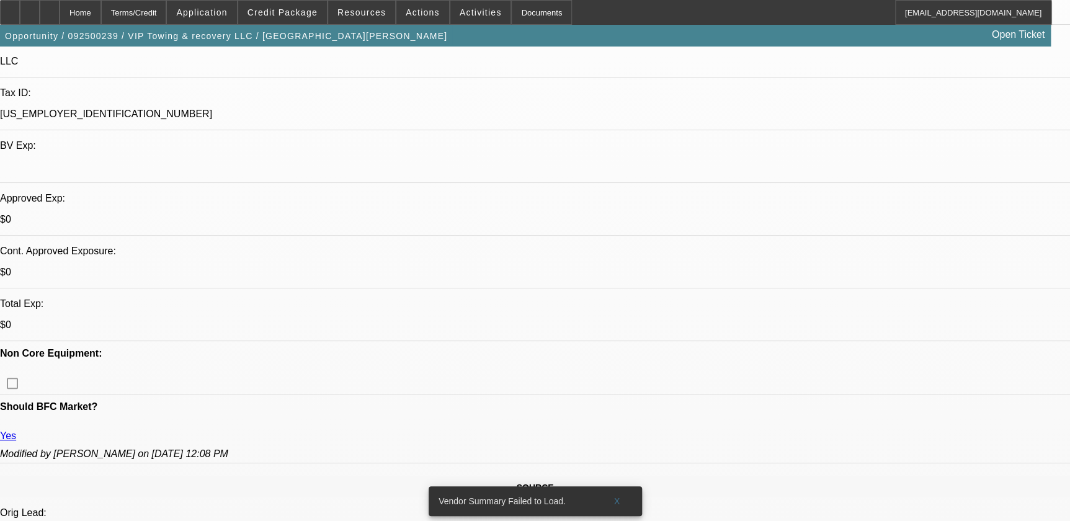
scroll to position [158, 0]
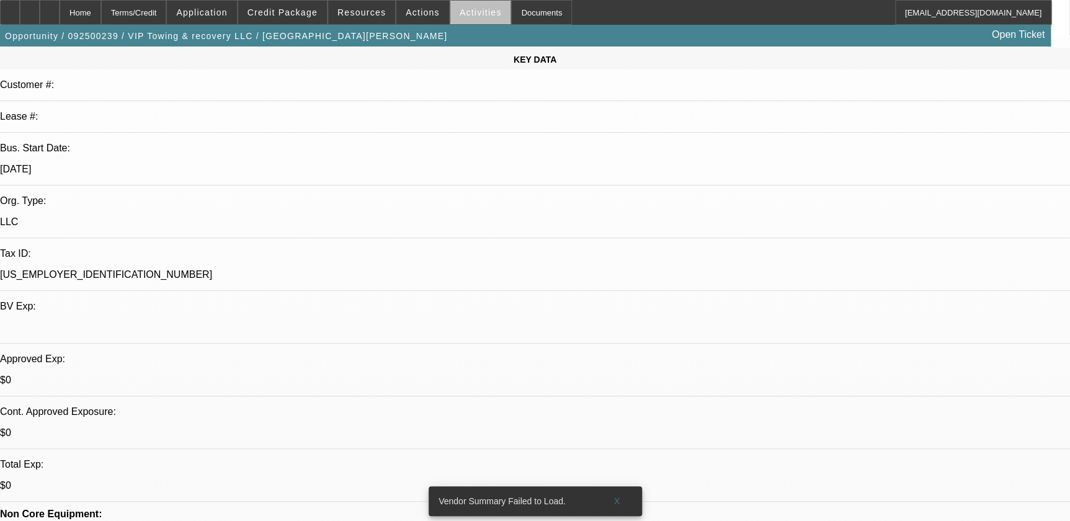
click at [471, 14] on span "Activities" at bounding box center [481, 12] width 42 height 10
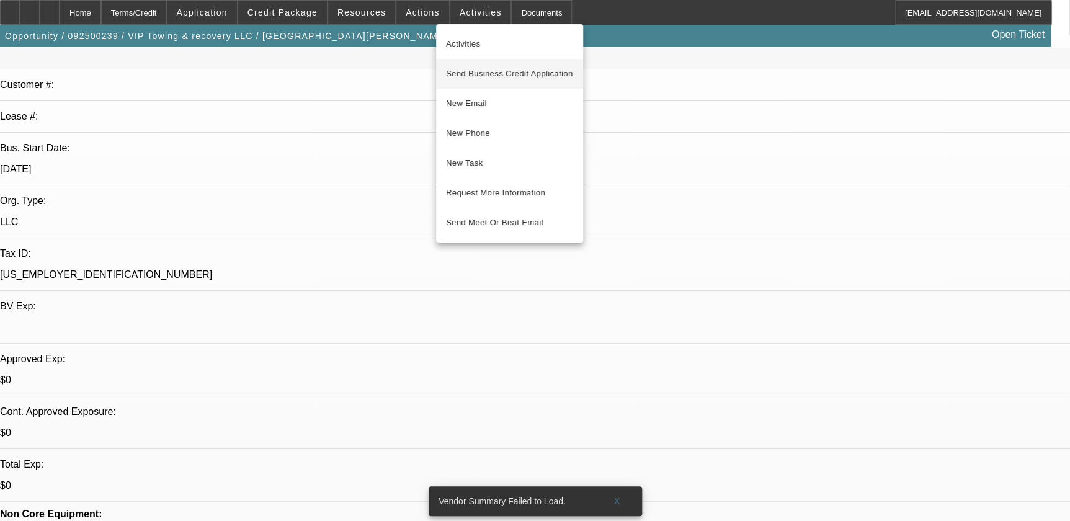
click at [471, 66] on span "Send Business Credit Application" at bounding box center [509, 73] width 127 height 15
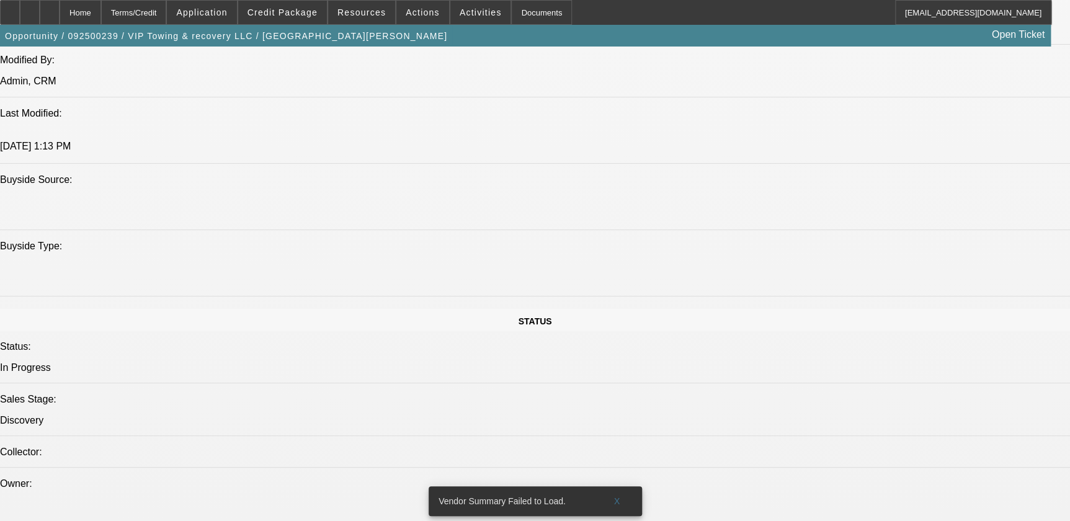
scroll to position [1240, 0]
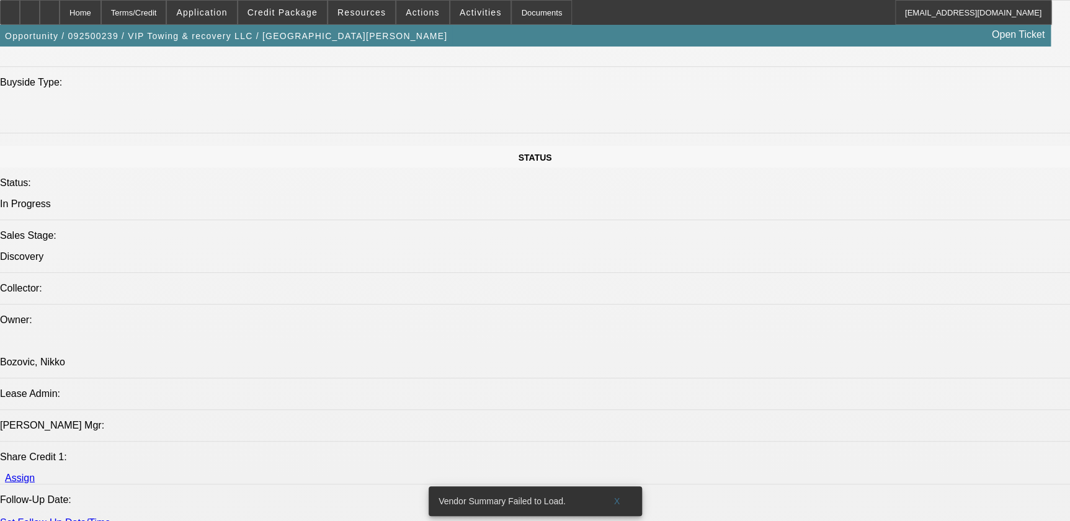
click at [615, 496] on span "X" at bounding box center [616, 501] width 7 height 10
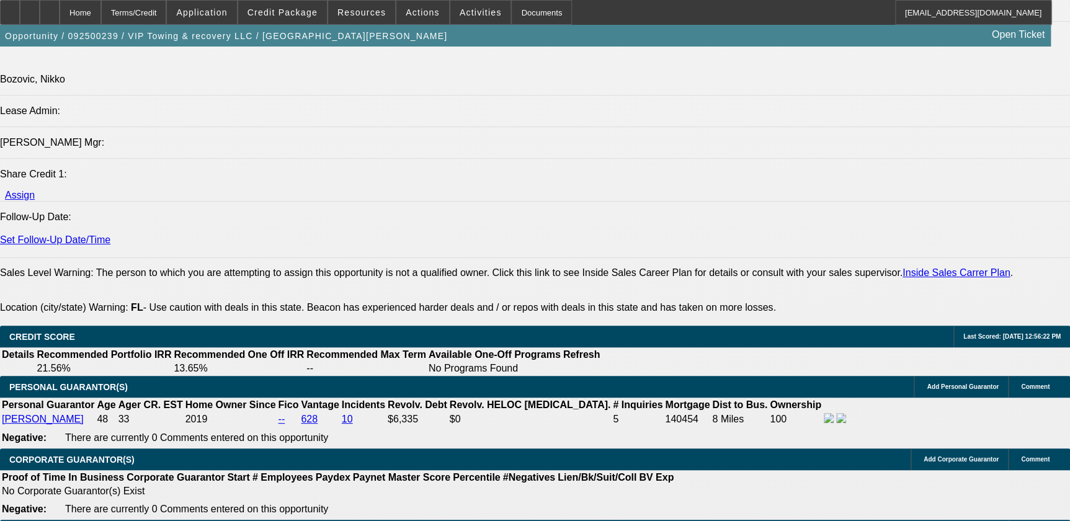
scroll to position [1691, 0]
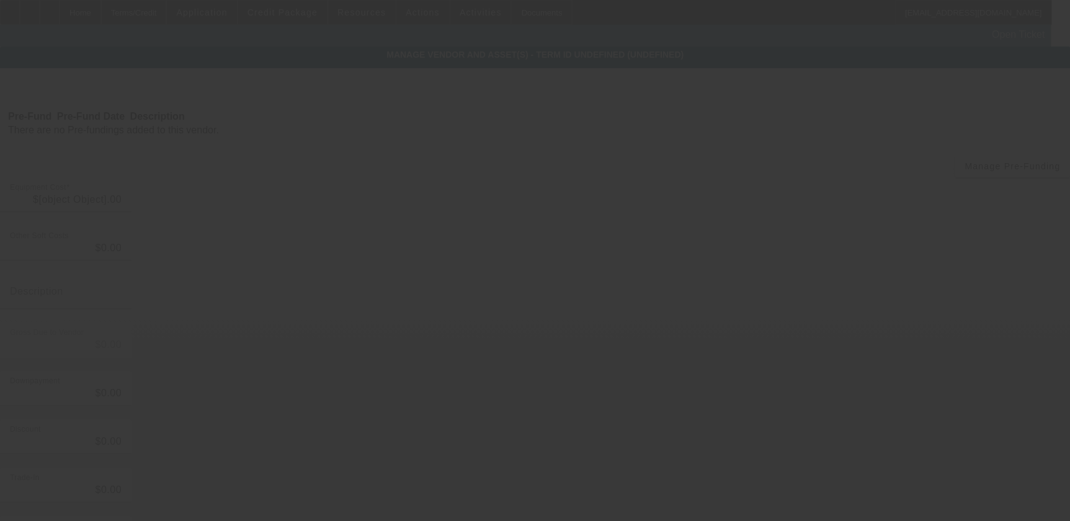
type input "$60,000.00"
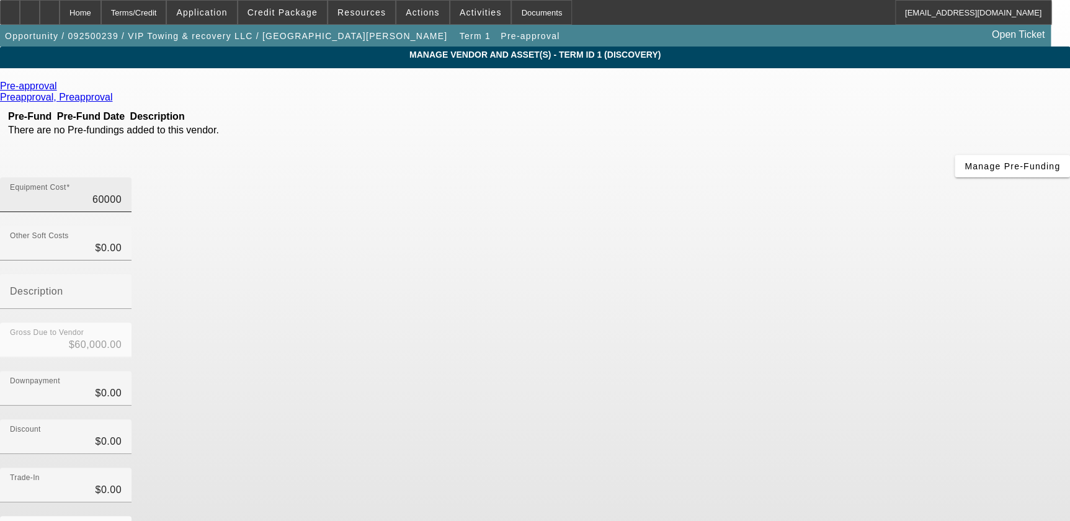
click at [122, 192] on input "60000" at bounding box center [66, 199] width 112 height 15
type input "7"
type input "$7.00"
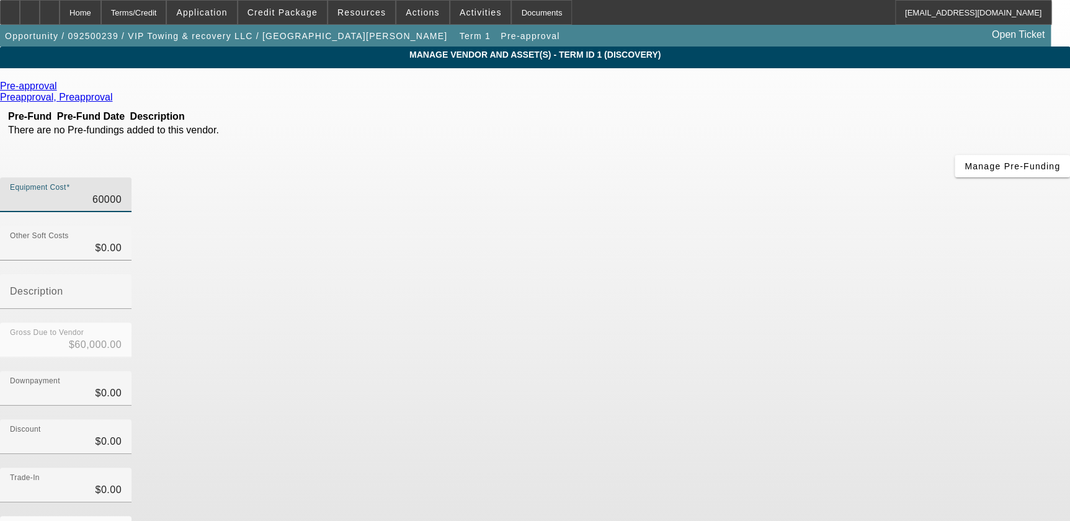
type input "$7.00"
type input "75"
type input "$75.00"
type input "750"
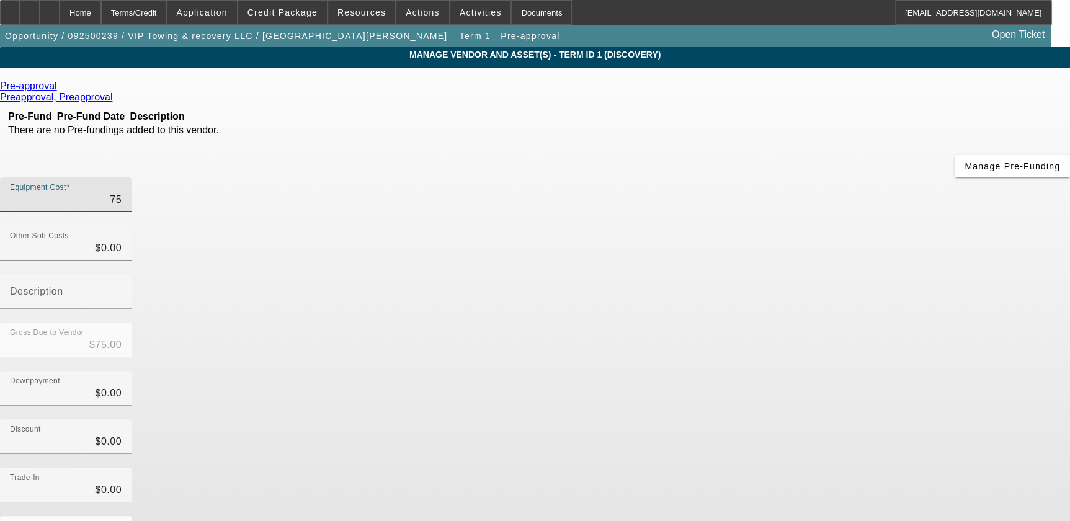
type input "$750.00"
type input "7500"
type input "$7,500.00"
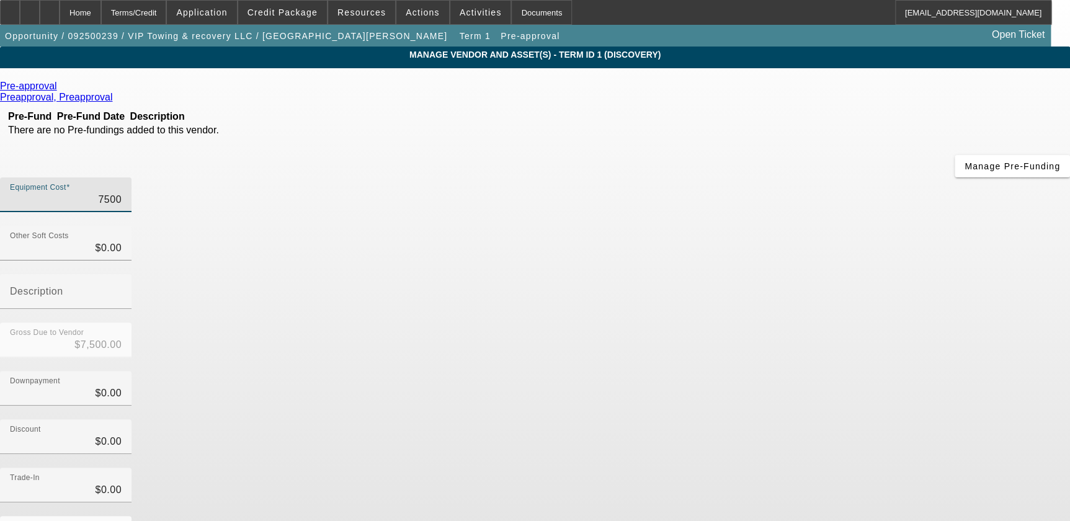
type input "75000"
type input "$75,000.00"
click at [888, 468] on div "Trade-In $0.00" at bounding box center [535, 492] width 1070 height 48
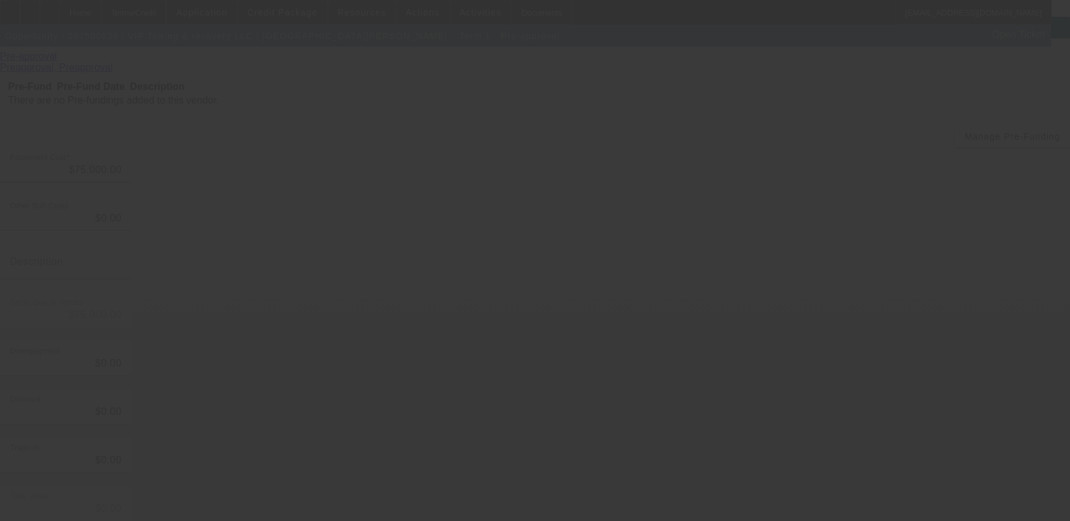
scroll to position [58, 0]
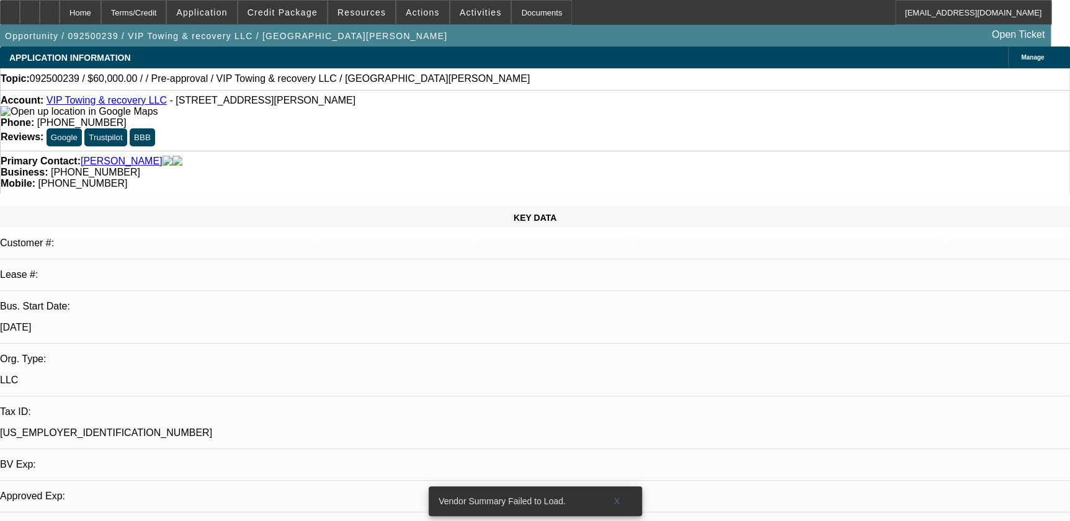
select select "0"
select select "2"
select select "0.1"
select select "4"
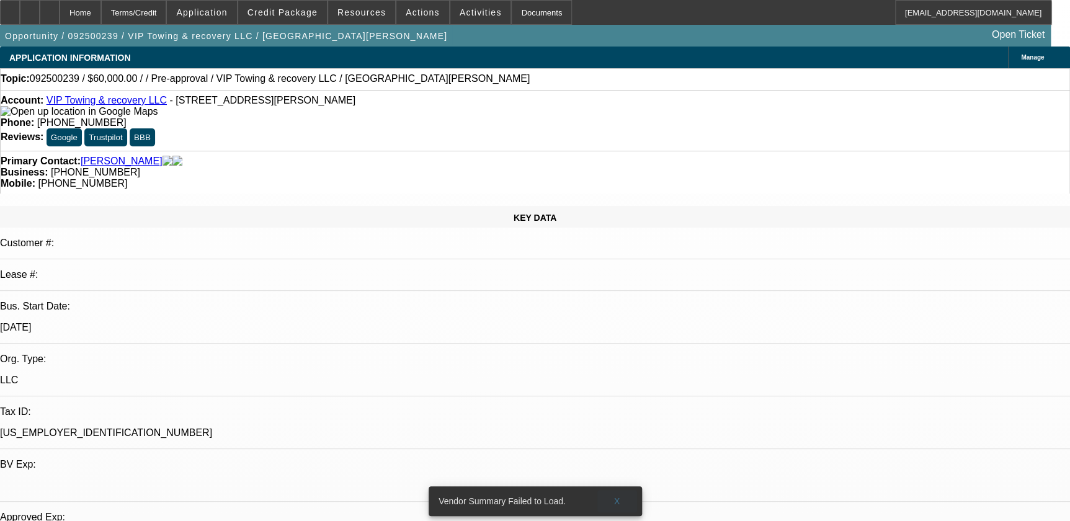
click at [614, 496] on span "X" at bounding box center [616, 501] width 7 height 10
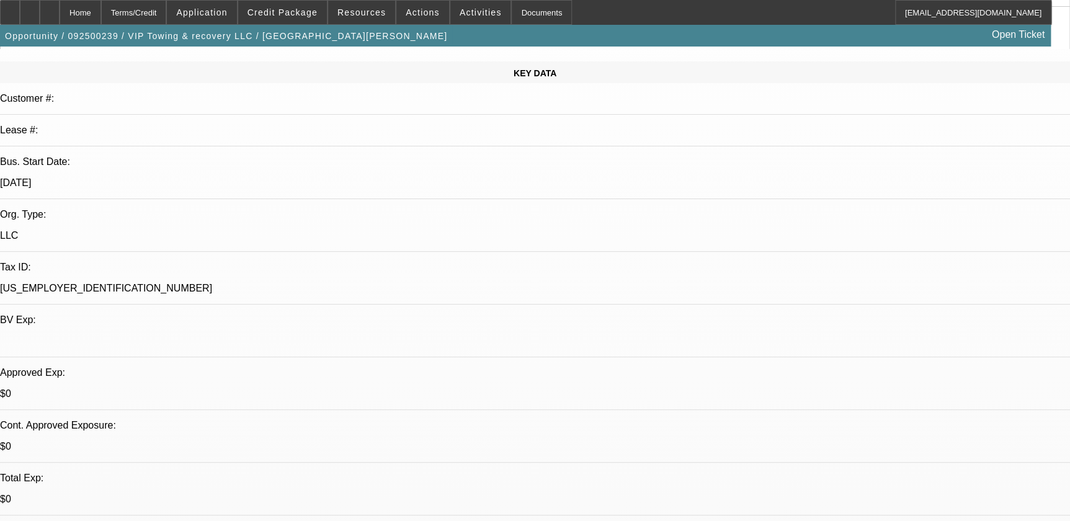
scroll to position [112, 0]
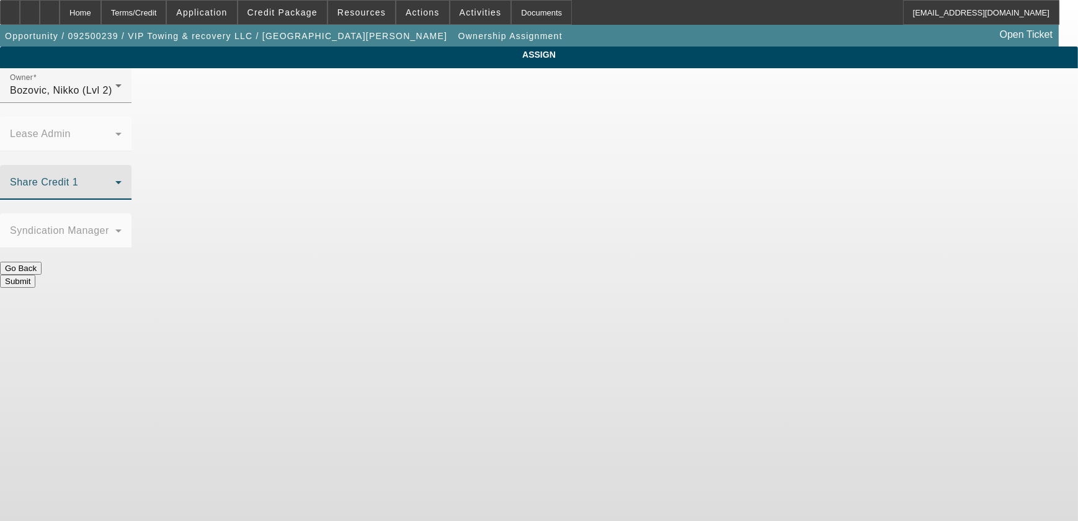
click at [115, 180] on span at bounding box center [62, 187] width 105 height 15
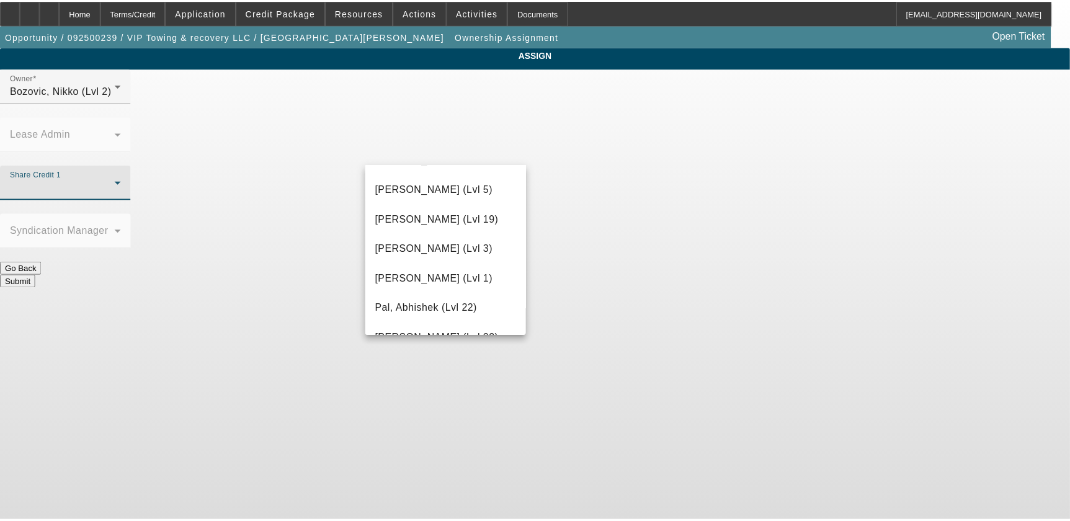
scroll to position [1127, 0]
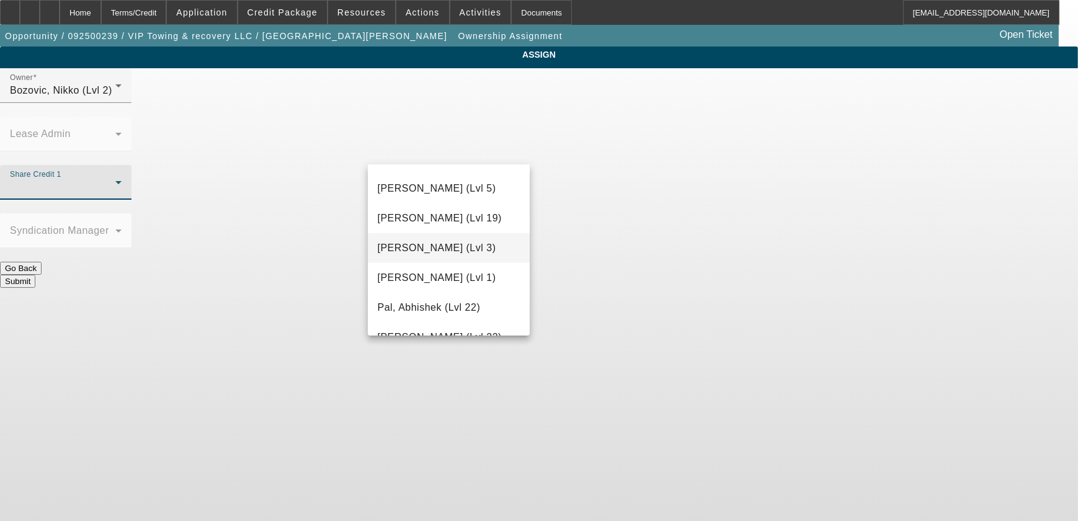
click at [462, 246] on span "Oliva, Nicholas (Lvl 3)" at bounding box center [437, 248] width 118 height 15
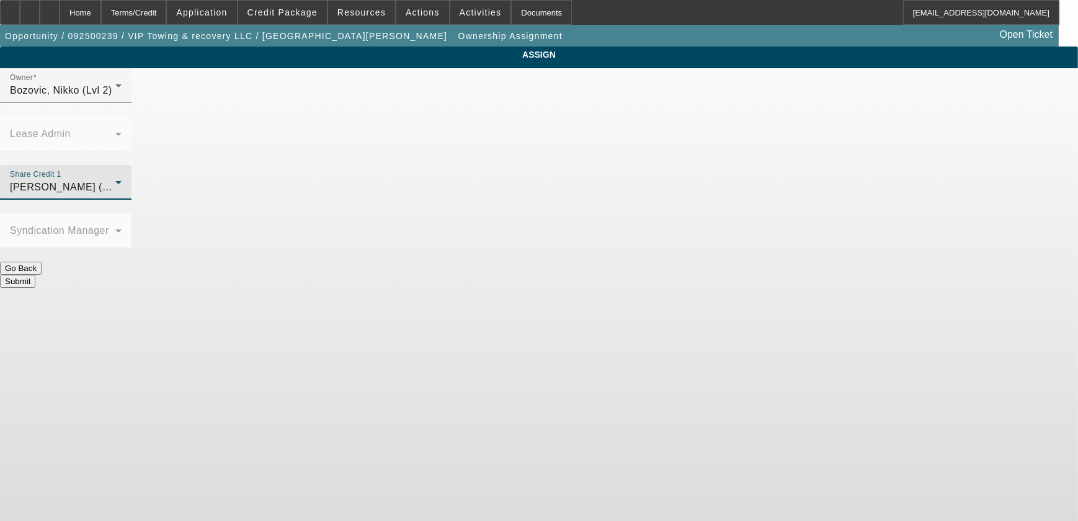
click at [35, 275] on button "Submit" at bounding box center [17, 281] width 35 height 13
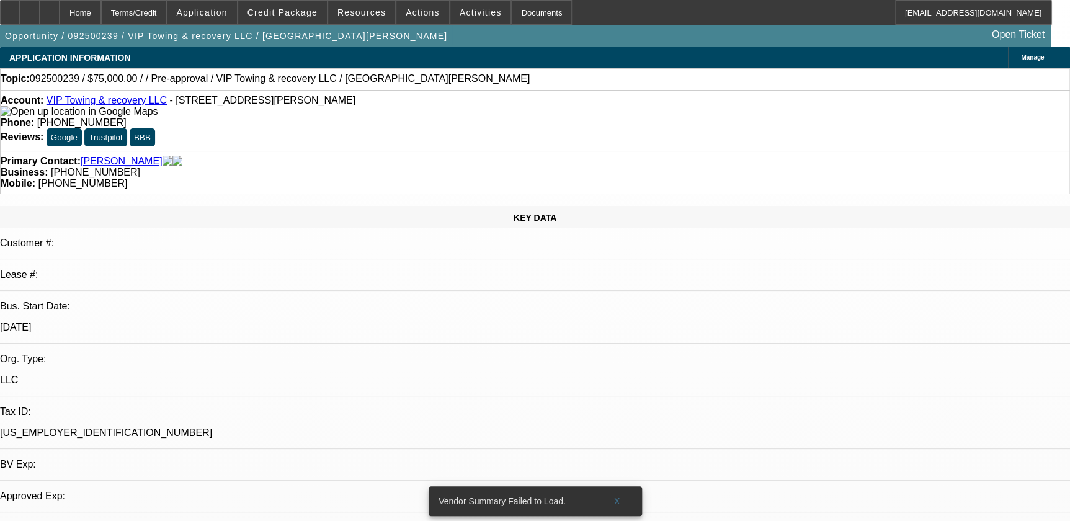
select select "0"
select select "2"
select select "0.1"
select select "4"
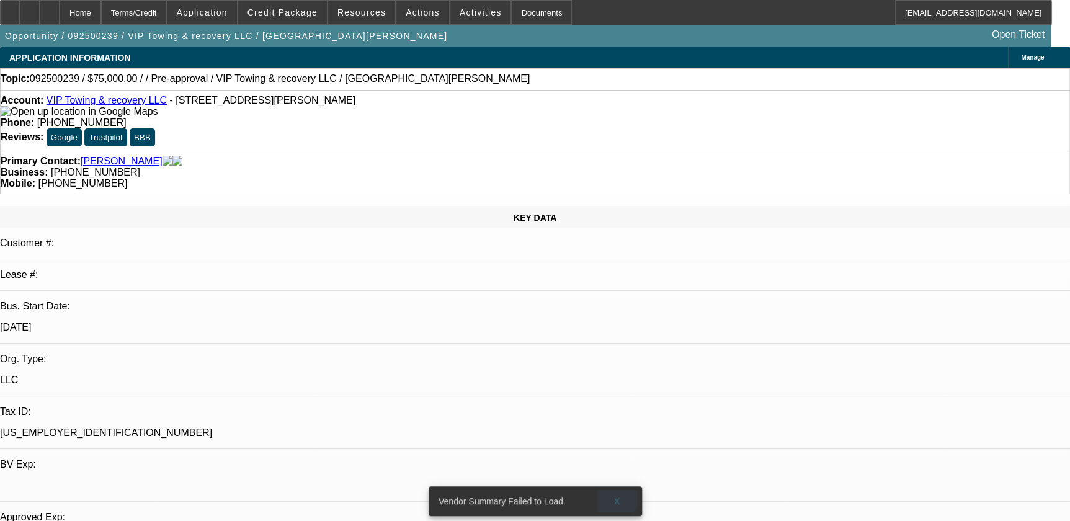
click at [608, 487] on span at bounding box center [617, 501] width 40 height 30
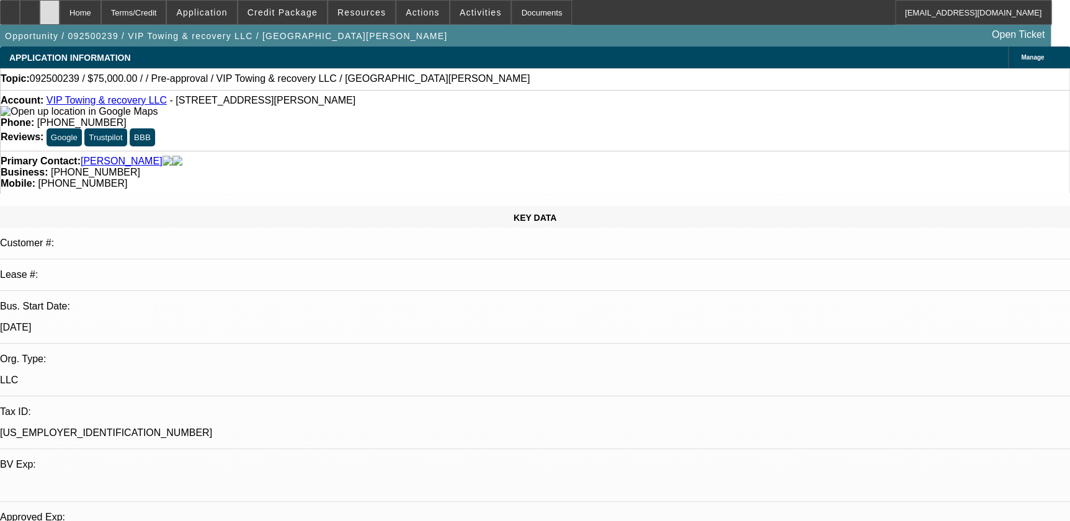
click at [60, 11] on div at bounding box center [50, 12] width 20 height 25
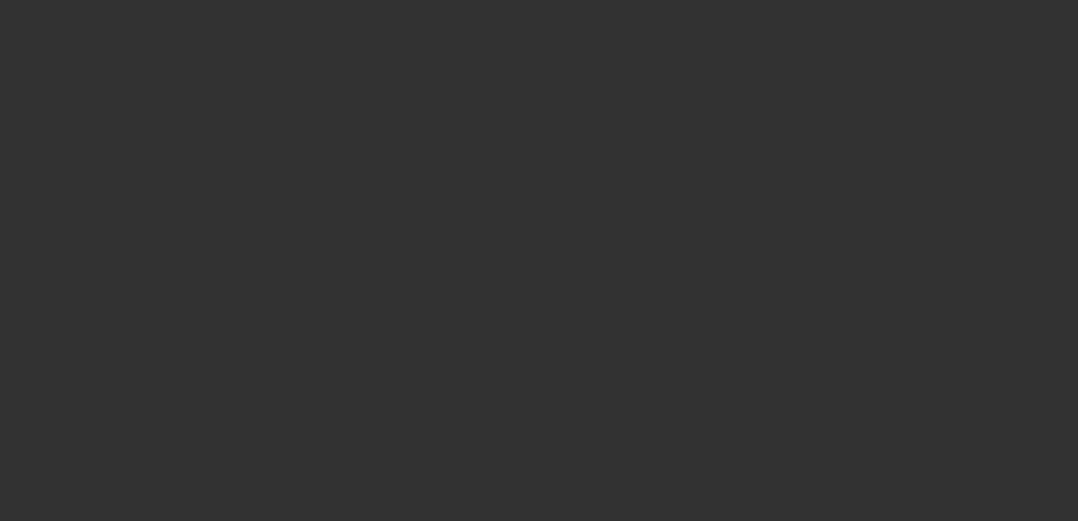
select select "0"
select select "2"
select select "0.1"
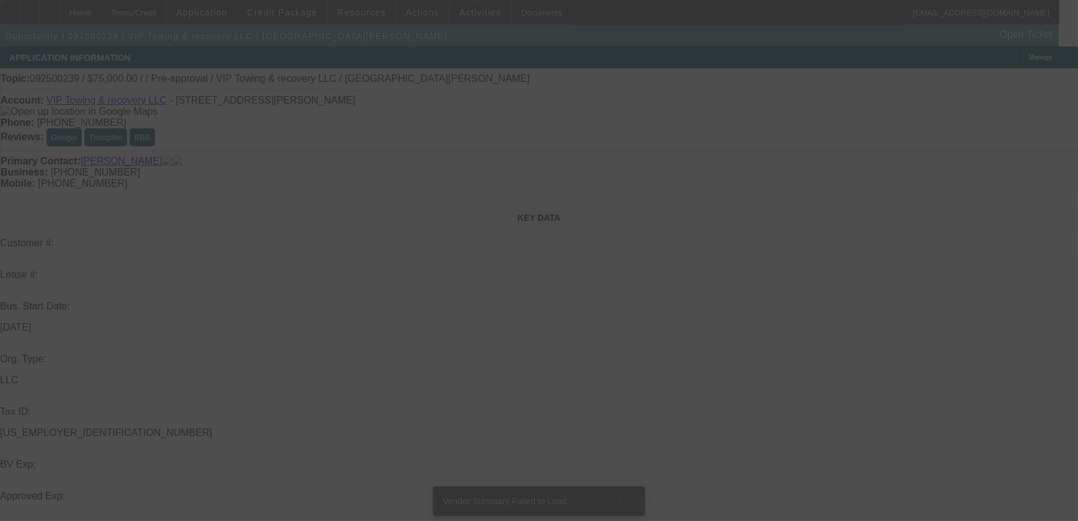
select select "1"
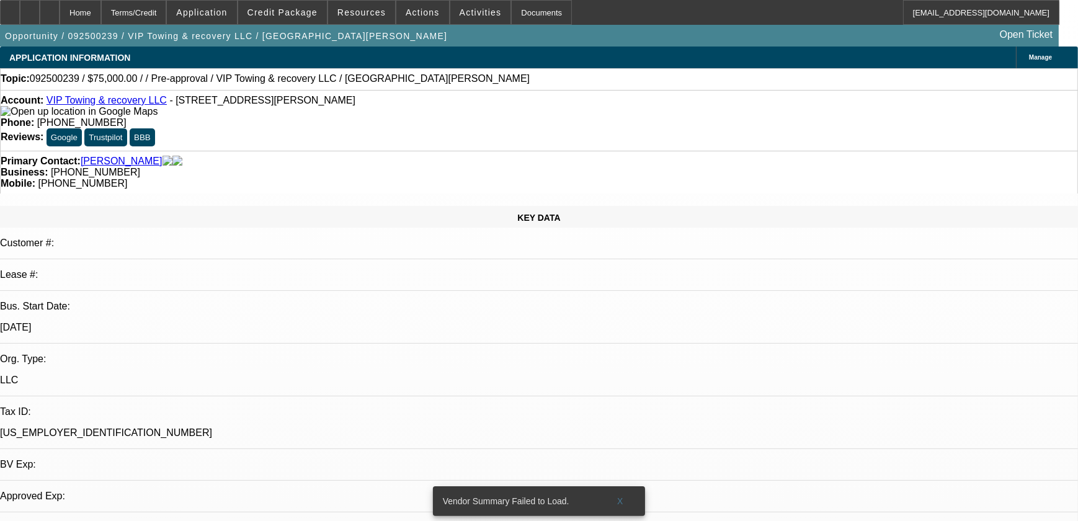
select select "2"
select select "4"
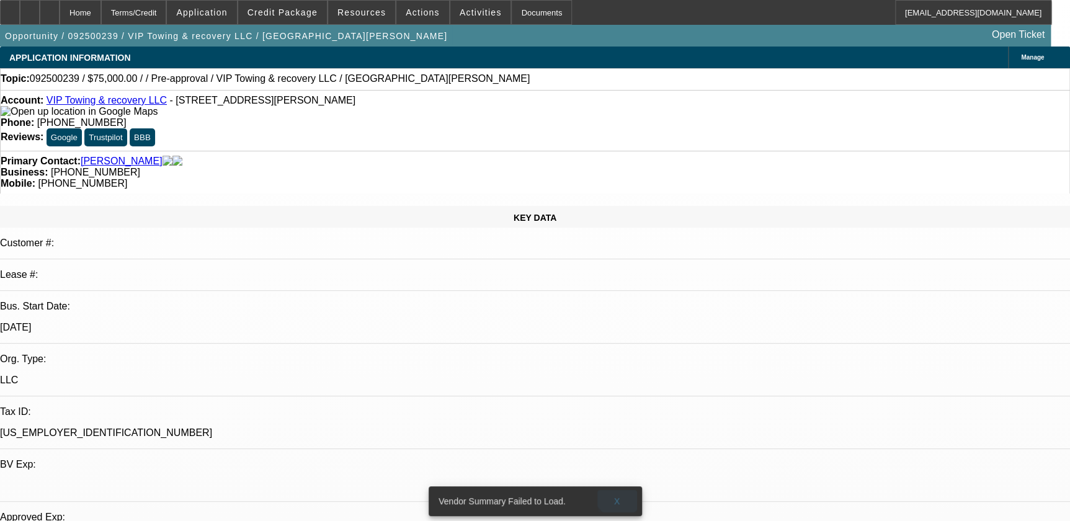
click at [618, 496] on span "X" at bounding box center [616, 501] width 7 height 10
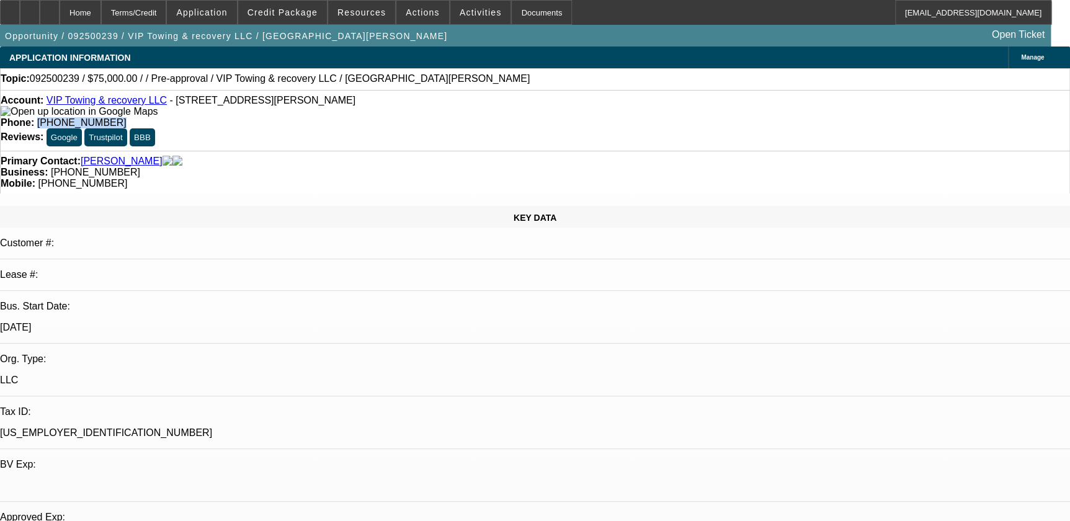
drag, startPoint x: 396, startPoint y: 99, endPoint x: 478, endPoint y: 92, distance: 82.8
click at [475, 93] on div "Account: VIP Towing & recovery LLC - 1683 N Beardall Ave Ste 113, Sanford, FL 3…" at bounding box center [535, 120] width 1070 height 61
copy span "(321) 363-3769"
click at [363, 118] on div "Account: VIP Towing & recovery LLC - 1683 N Beardall Ave Ste 113, Sanford, FL 3…" at bounding box center [535, 120] width 1070 height 61
click at [109, 102] on link "VIP Towing & recovery LLC" at bounding box center [107, 100] width 120 height 11
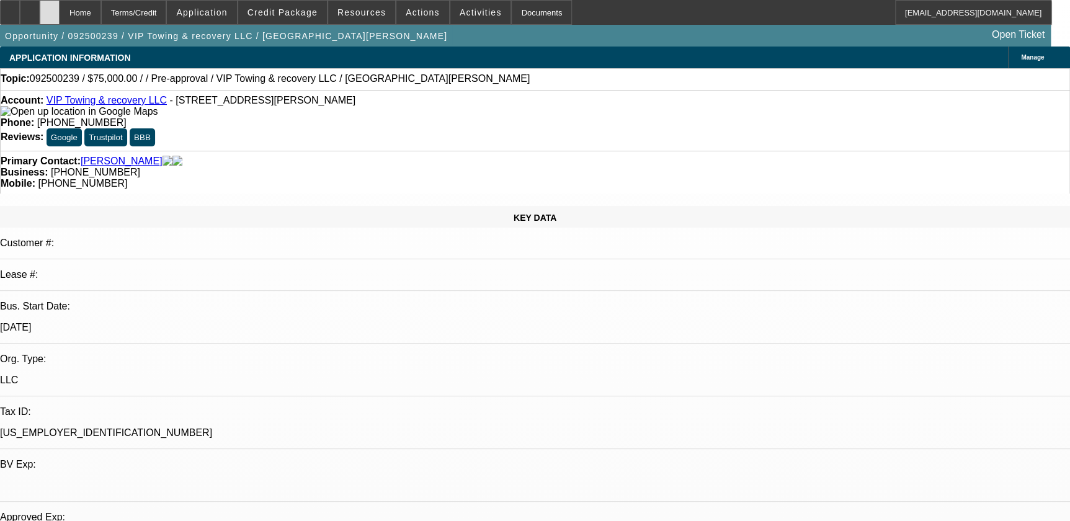
drag, startPoint x: 78, startPoint y: 16, endPoint x: 246, endPoint y: 37, distance: 168.8
click at [50, 8] on icon at bounding box center [50, 8] width 0 height 0
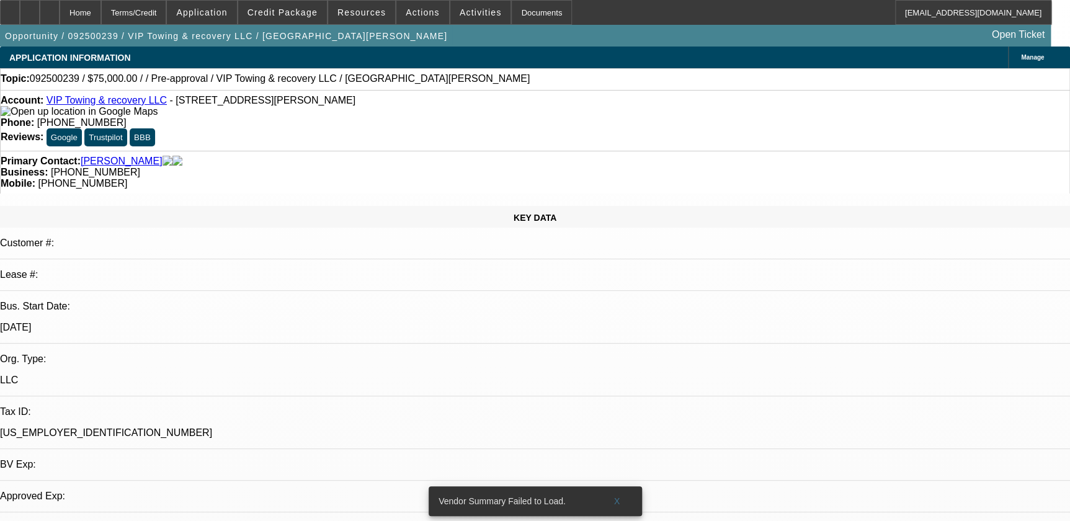
select select "0"
select select "2"
select select "0.1"
select select "1"
select select "2"
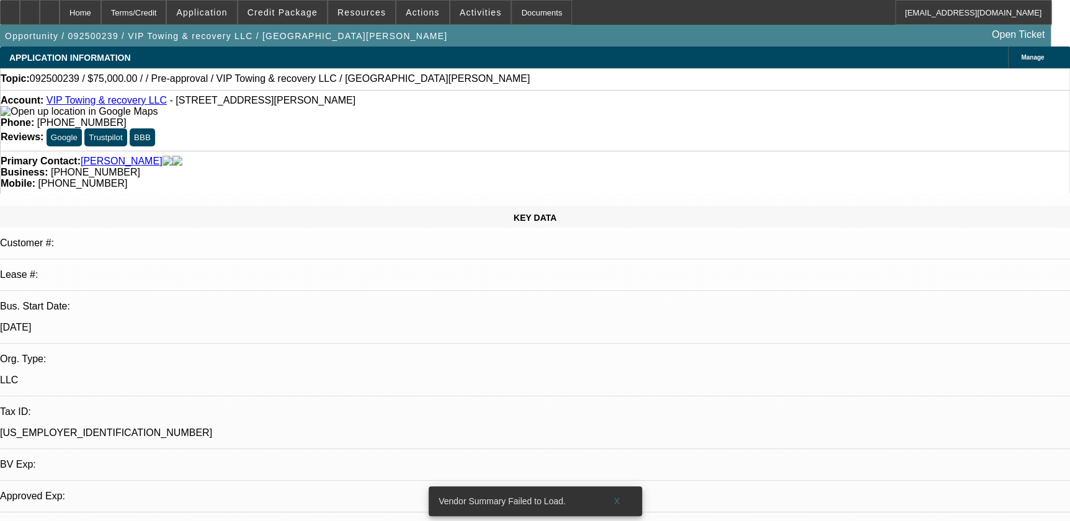
select select "4"
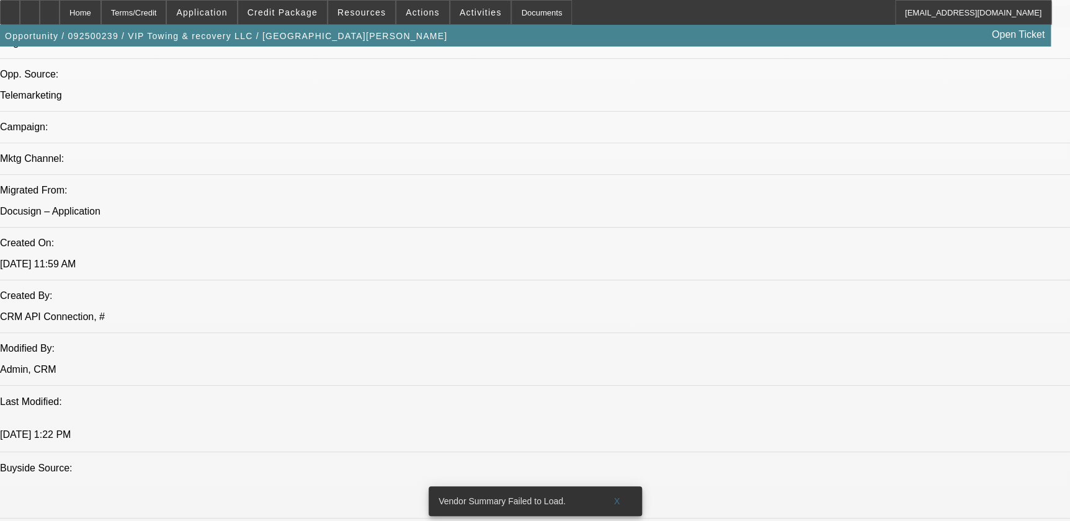
scroll to position [1127, 0]
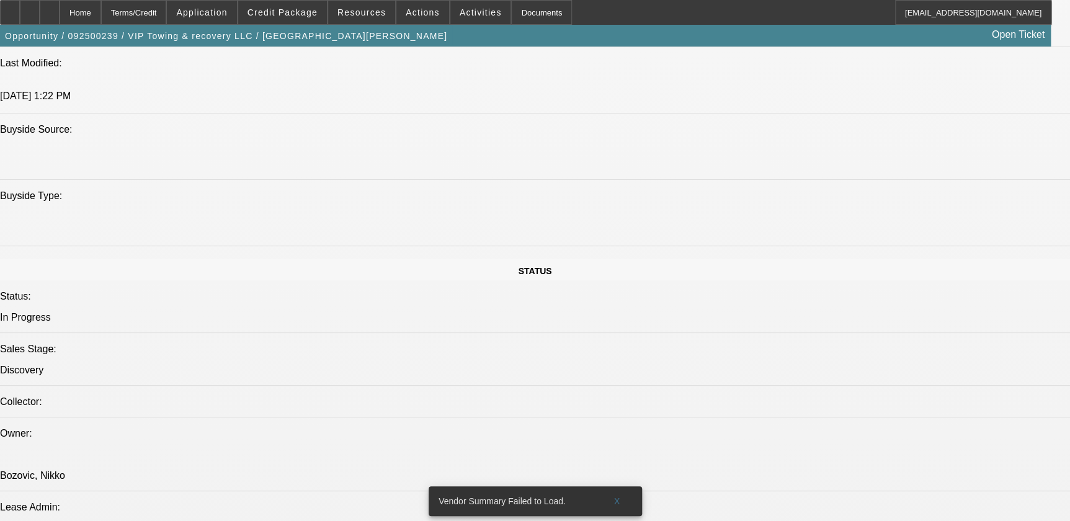
drag, startPoint x: 613, startPoint y: 491, endPoint x: 582, endPoint y: 427, distance: 70.4
click at [613, 496] on span "X" at bounding box center [616, 501] width 7 height 10
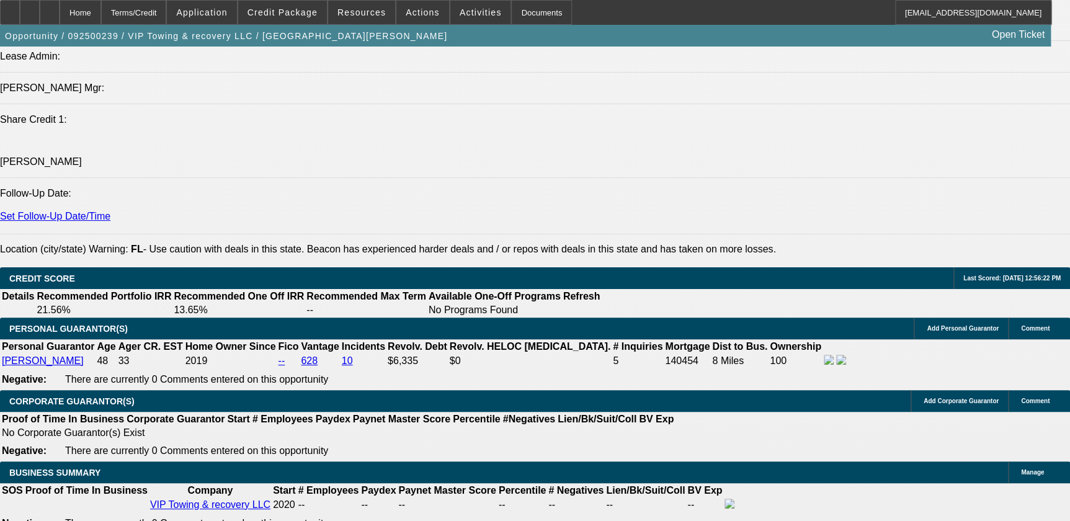
scroll to position [1578, 0]
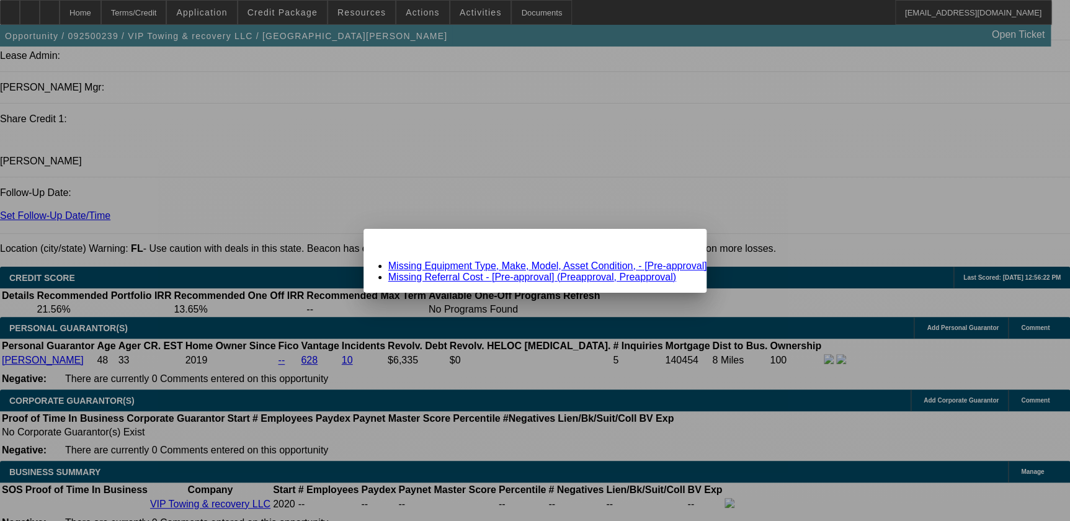
scroll to position [0, 0]
click at [682, 243] on span "Close" at bounding box center [690, 239] width 17 height 7
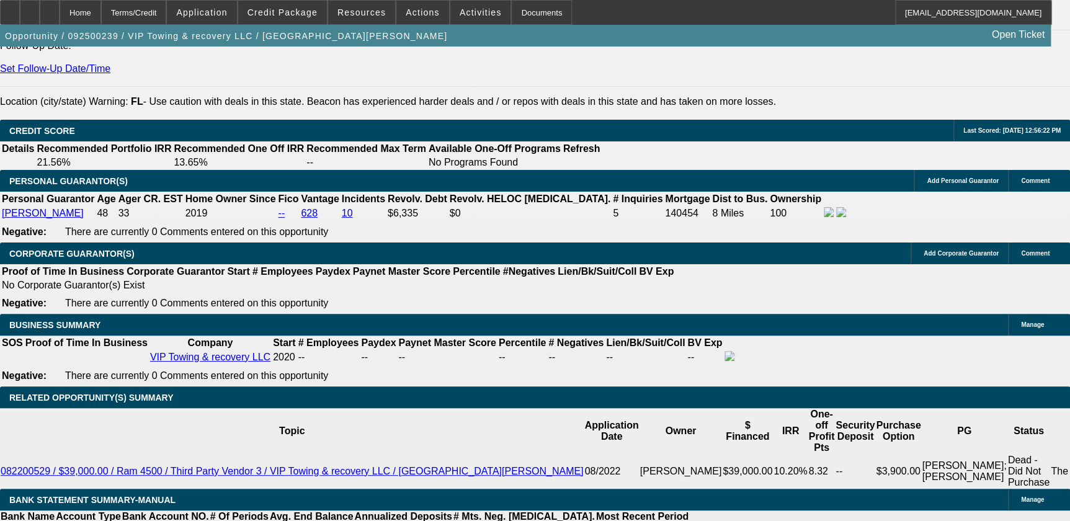
scroll to position [1748, 0]
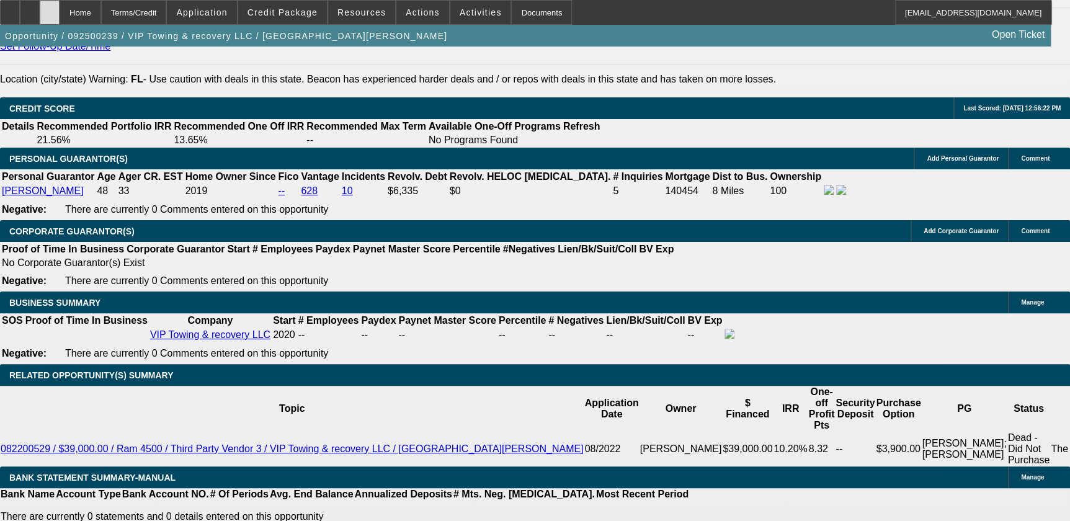
click at [50, 8] on icon at bounding box center [50, 8] width 0 height 0
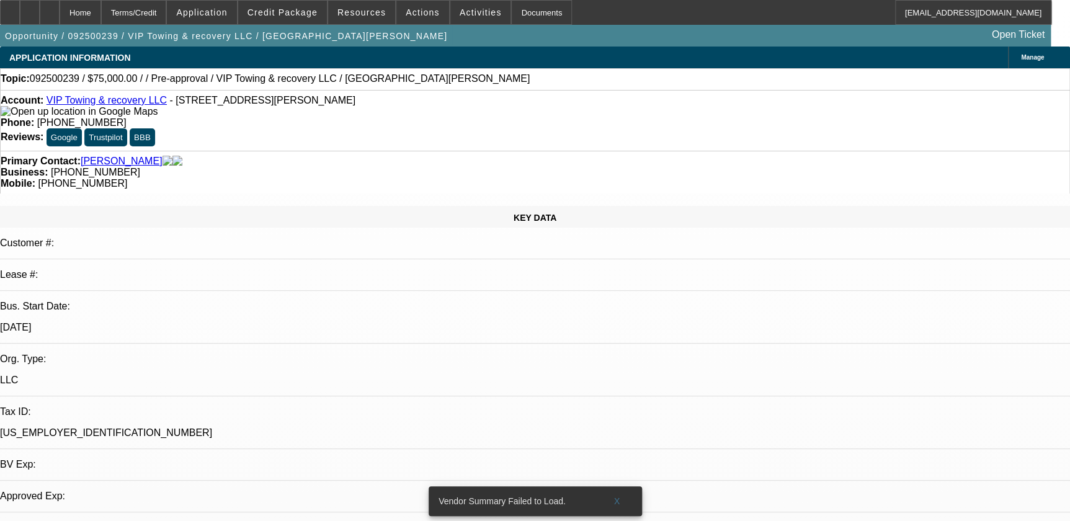
select select "0"
select select "2"
select select "0.1"
select select "1"
select select "2"
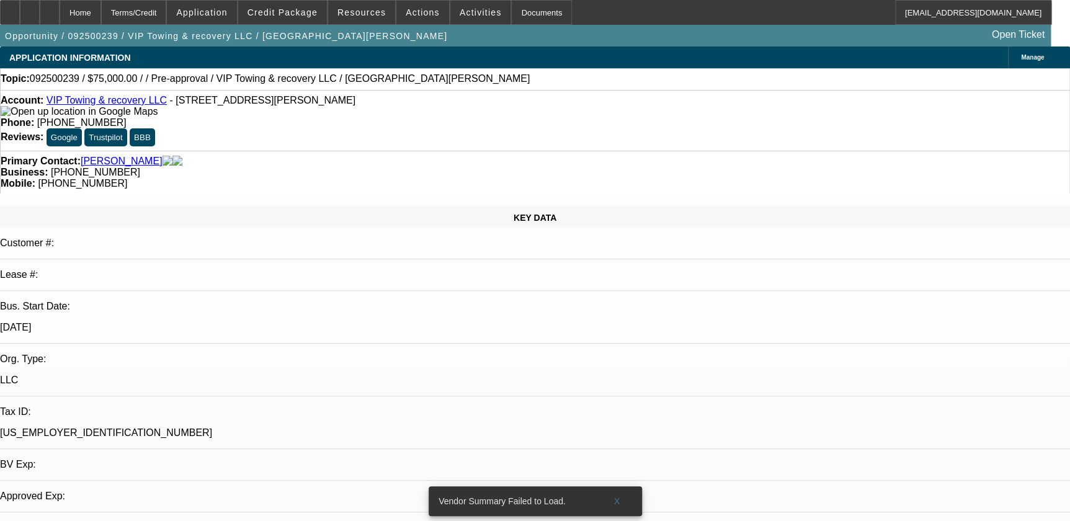
select select "4"
